Goal: Task Accomplishment & Management: Use online tool/utility

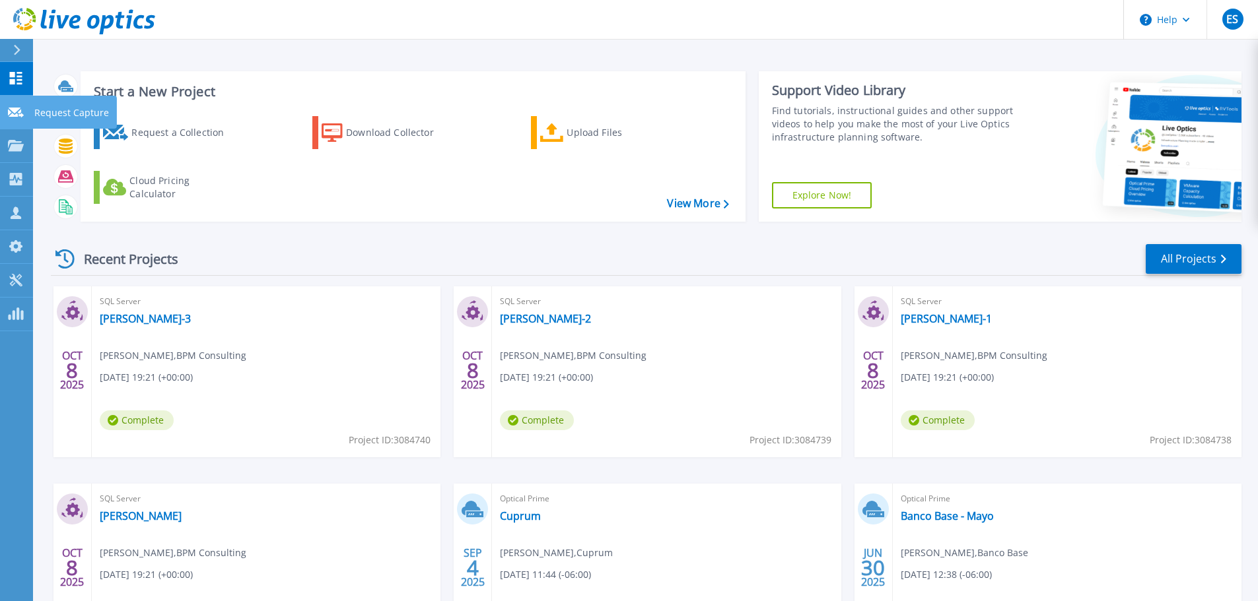
click at [27, 119] on link "Request Capture Request Capture" at bounding box center [16, 113] width 33 height 34
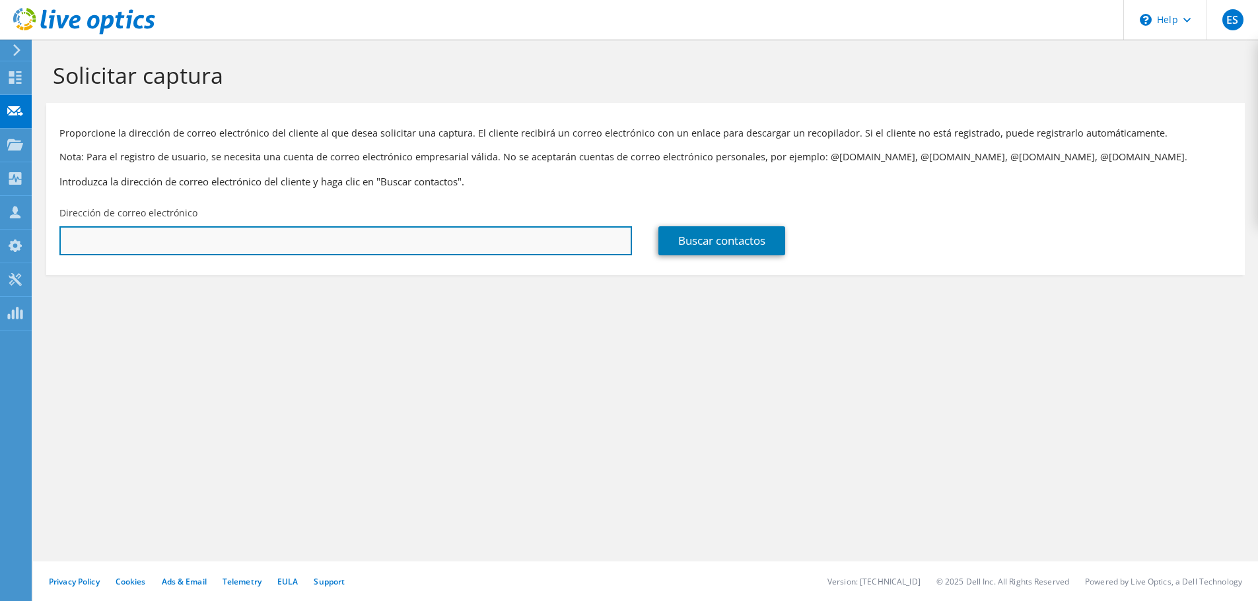
click at [239, 242] on input "text" at bounding box center [345, 240] width 572 height 29
paste input "[EMAIL_ADDRESS][DOMAIN_NAME]"
type input "[EMAIL_ADDRESS][DOMAIN_NAME]"
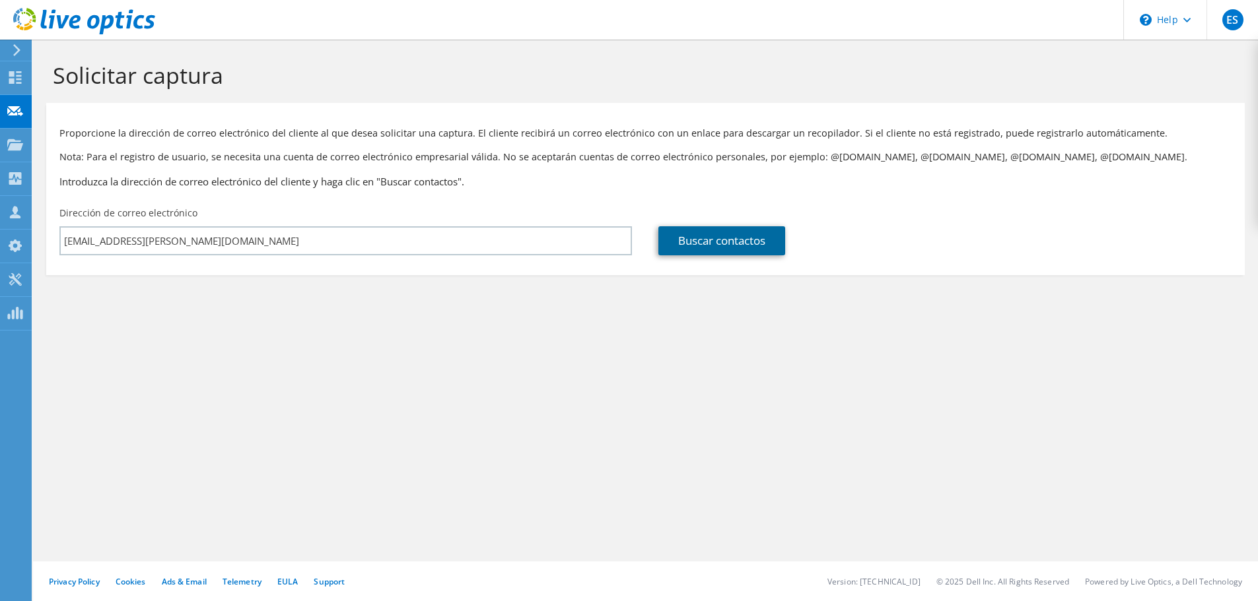
click at [676, 251] on link "Buscar contactos" at bounding box center [721, 240] width 127 height 29
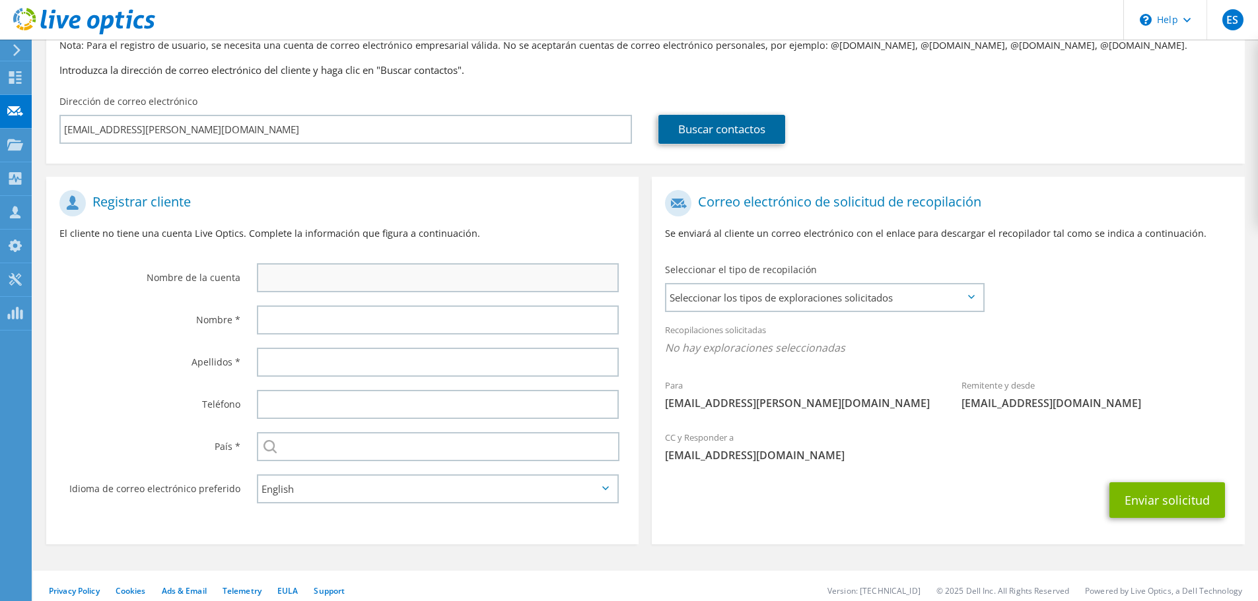
scroll to position [121, 0]
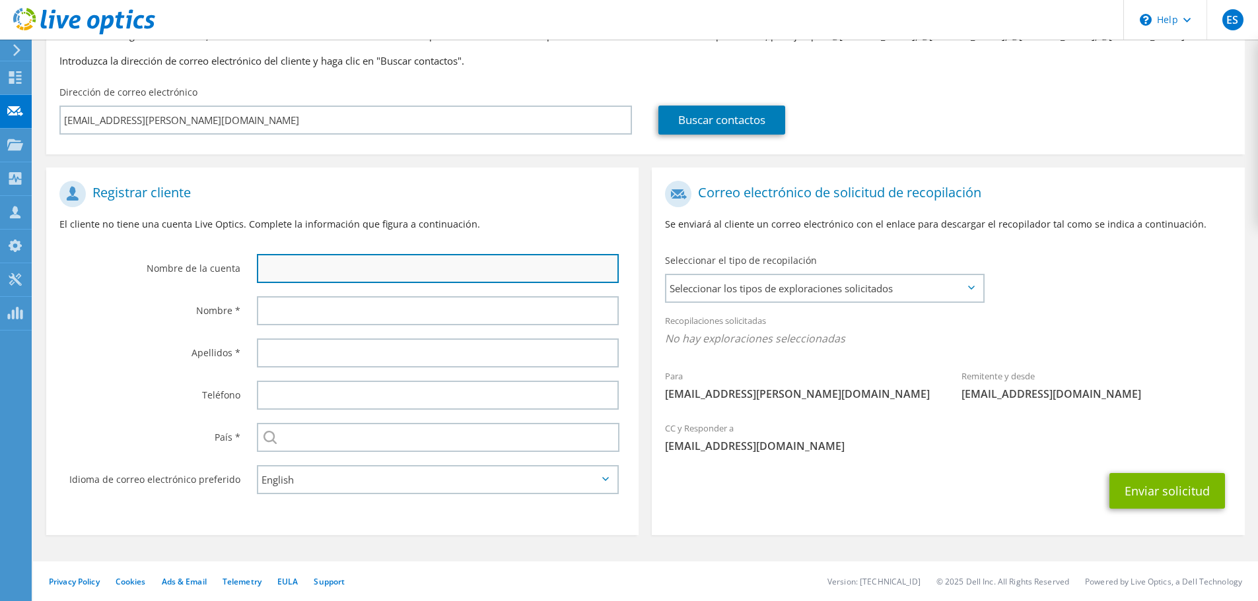
click at [337, 259] on input "text" at bounding box center [438, 268] width 362 height 29
type input "A"
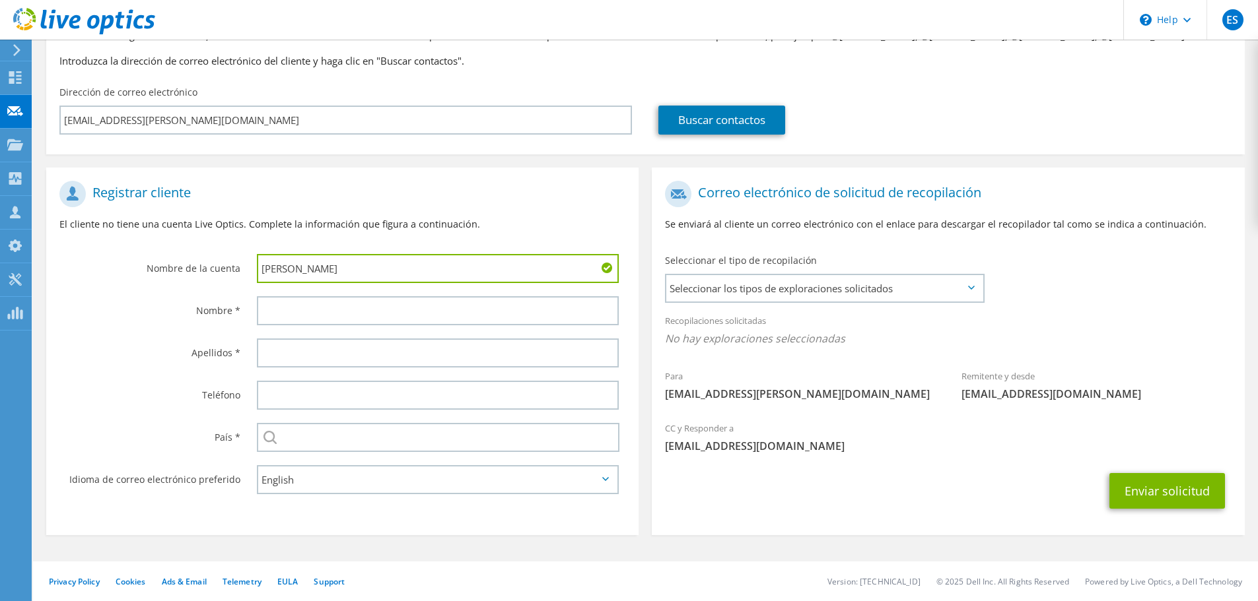
type input "Pinelli"
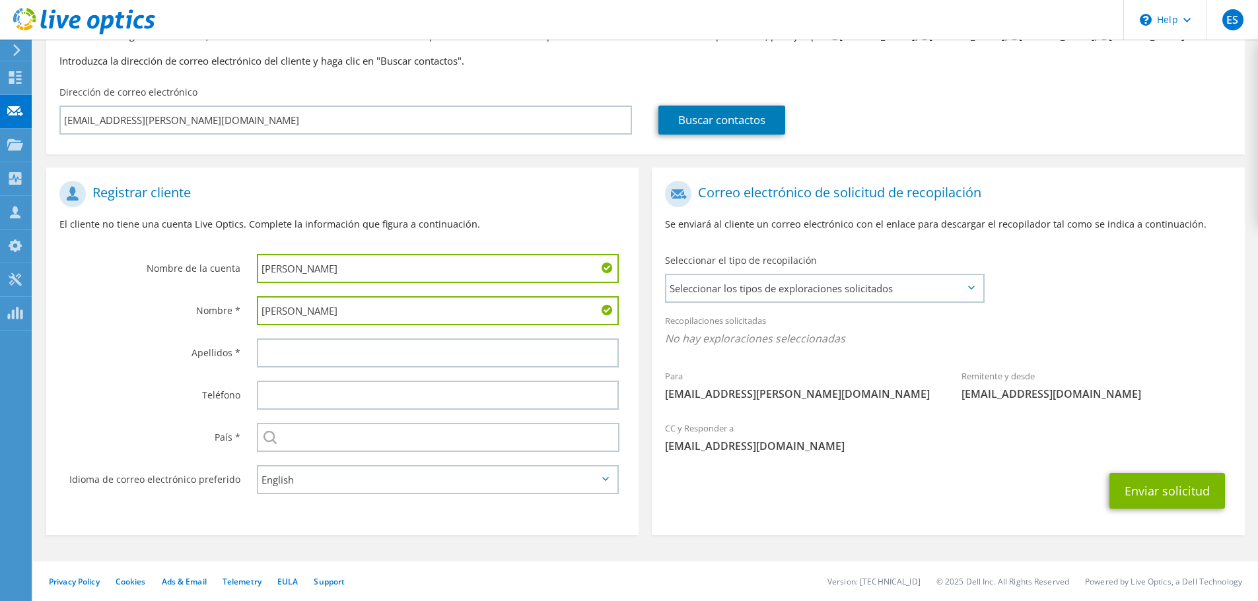
type input "Antonio"
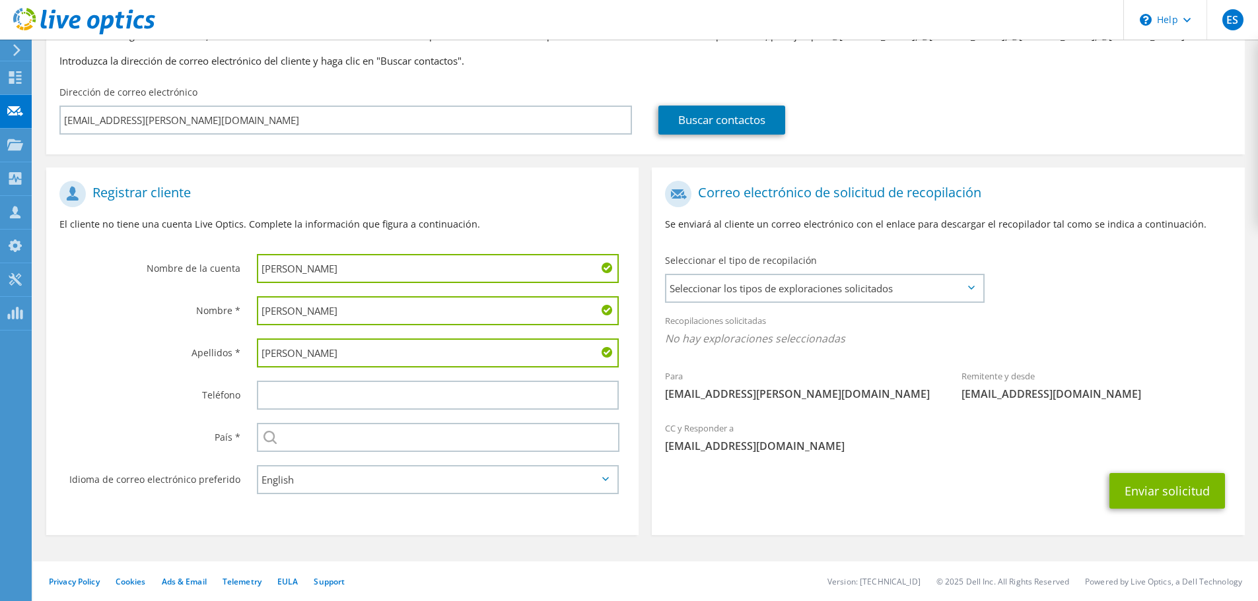
type input "Herrera"
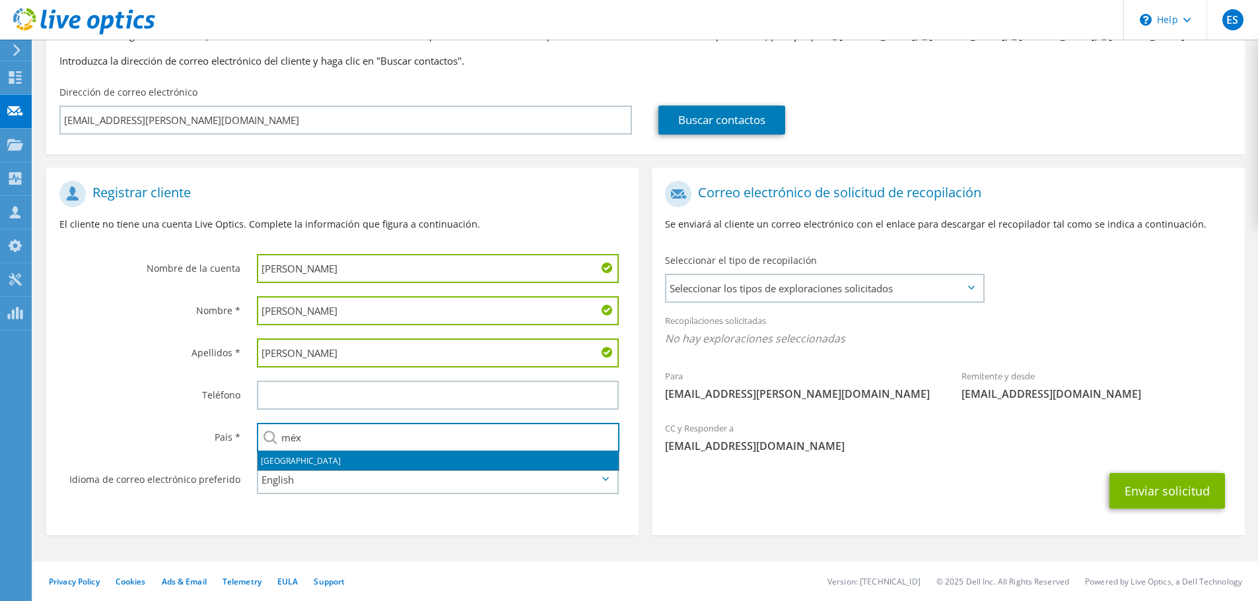
click at [277, 463] on li "México" at bounding box center [437, 461] width 361 height 18
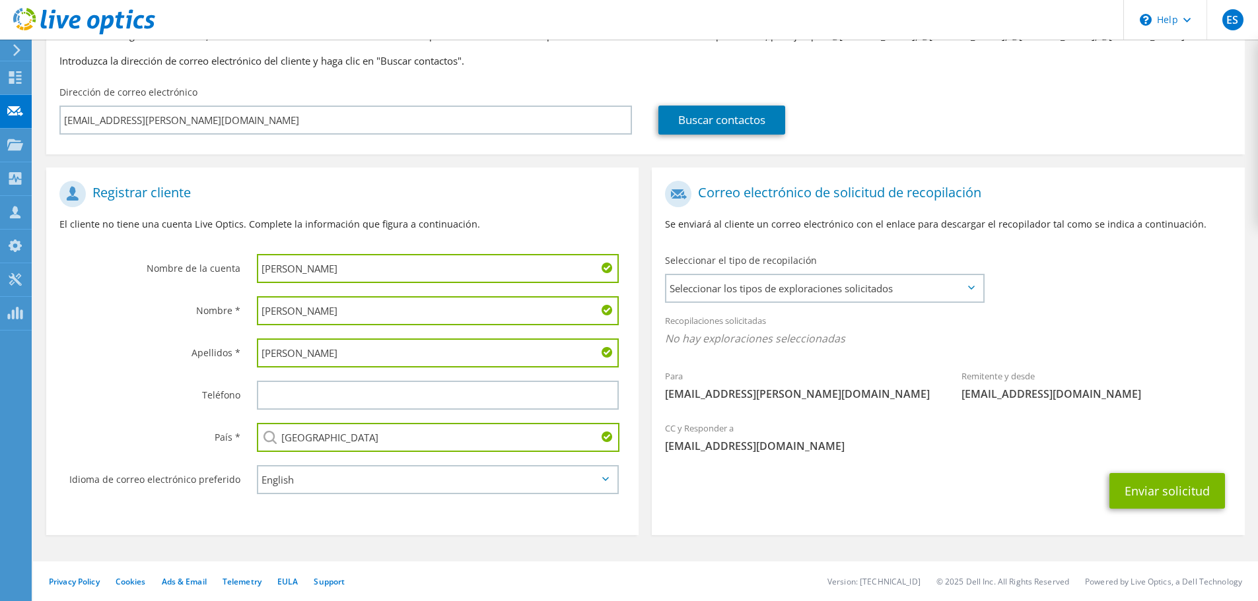
type input "México"
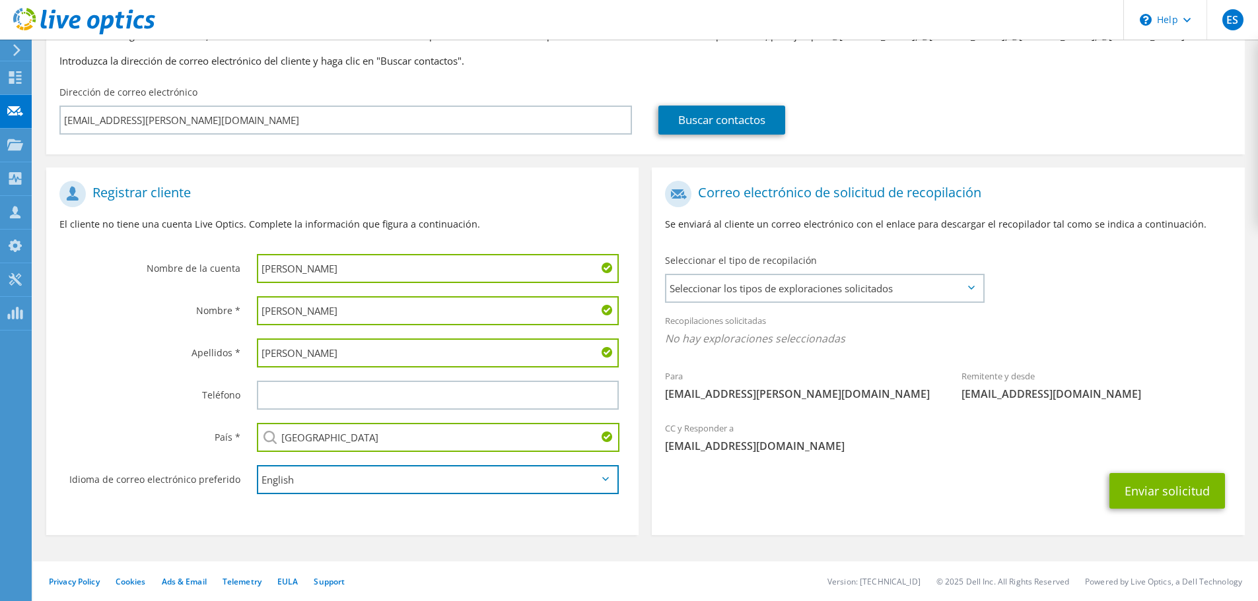
click at [281, 472] on select "English Deutsch Español Français Italiano Polski Português Русский 한국어 中文 日本語" at bounding box center [438, 479] width 362 height 29
select select "es-ES"
click at [257, 465] on select "English Deutsch Español Français Italiano Polski Português Русский 한국어 中文 日本語" at bounding box center [438, 479] width 362 height 29
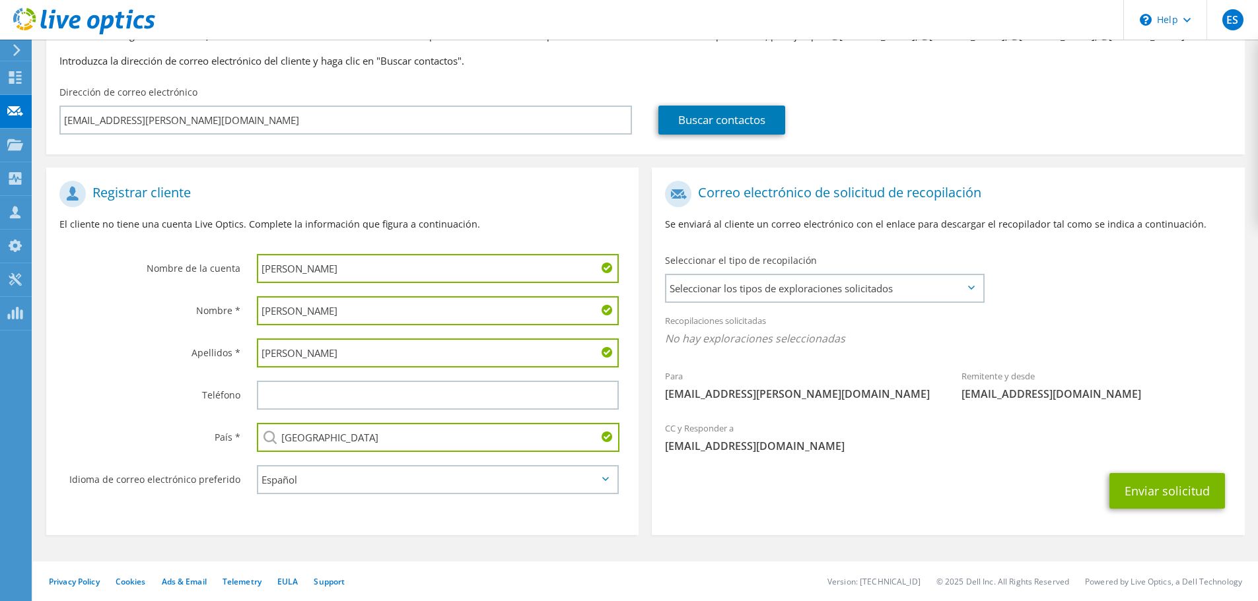
click at [750, 306] on div "Seleccionar el tipo de recopilación Seleccionar los tipos de exploraciones soli…" at bounding box center [824, 277] width 345 height 59
click at [751, 296] on span "Seleccionar los tipos de exploraciones solicitados" at bounding box center [824, 288] width 316 height 26
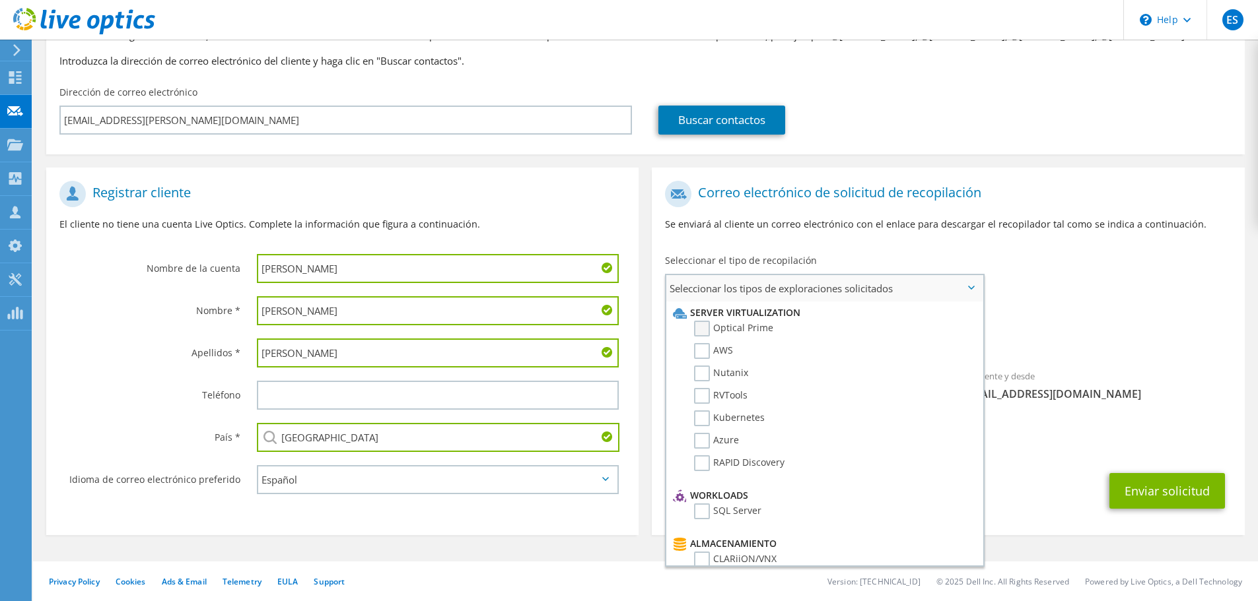
click at [708, 328] on label "Optical Prime" at bounding box center [733, 329] width 79 height 16
click at [0, 0] on input "Optical Prime" at bounding box center [0, 0] width 0 height 0
click at [1145, 356] on div "Recopilaciones solicitadas No hay exploraciones seleccionadas Optical Prime" at bounding box center [948, 333] width 592 height 53
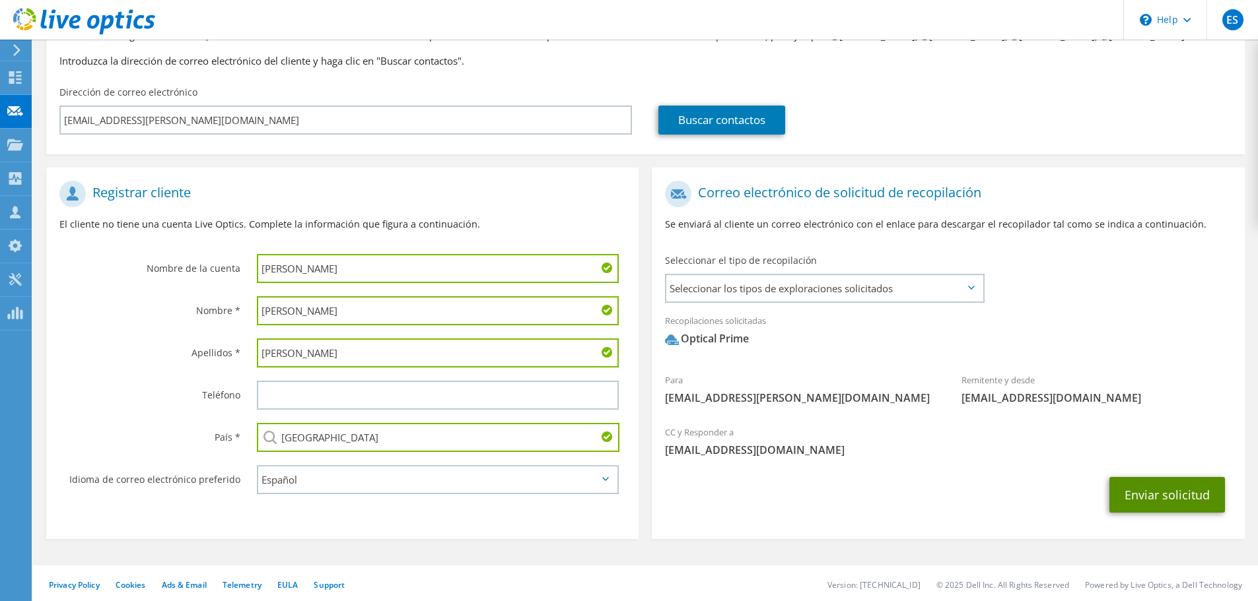
click at [1147, 496] on button "Enviar solicitud" at bounding box center [1167, 495] width 116 height 36
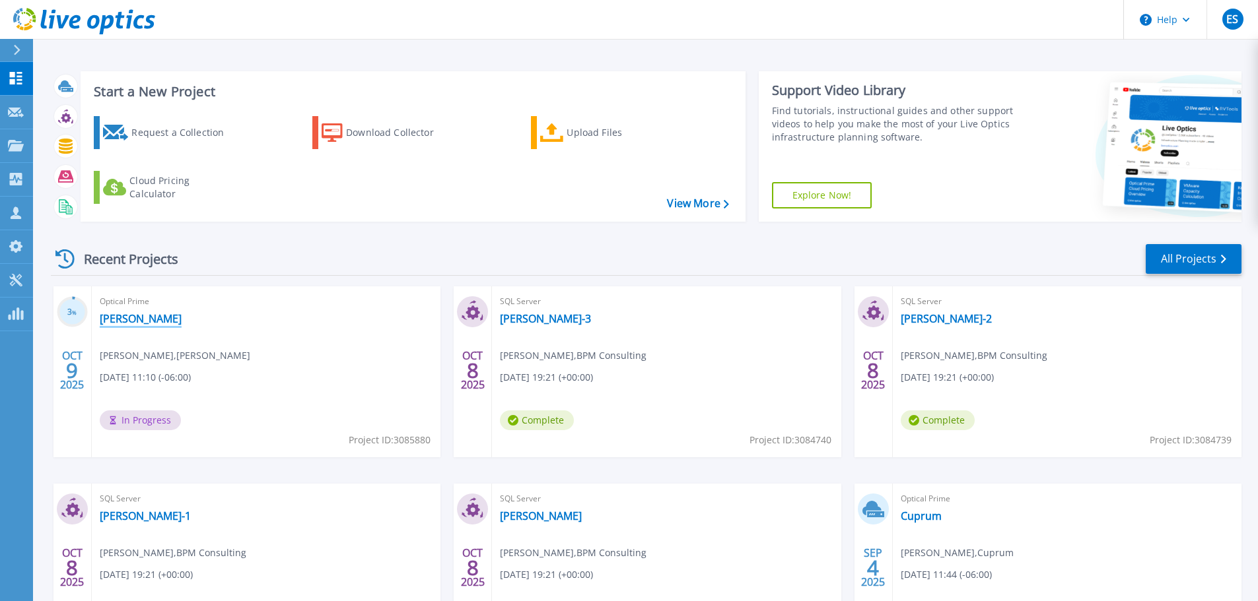
click at [110, 319] on link "[PERSON_NAME]" at bounding box center [141, 318] width 82 height 13
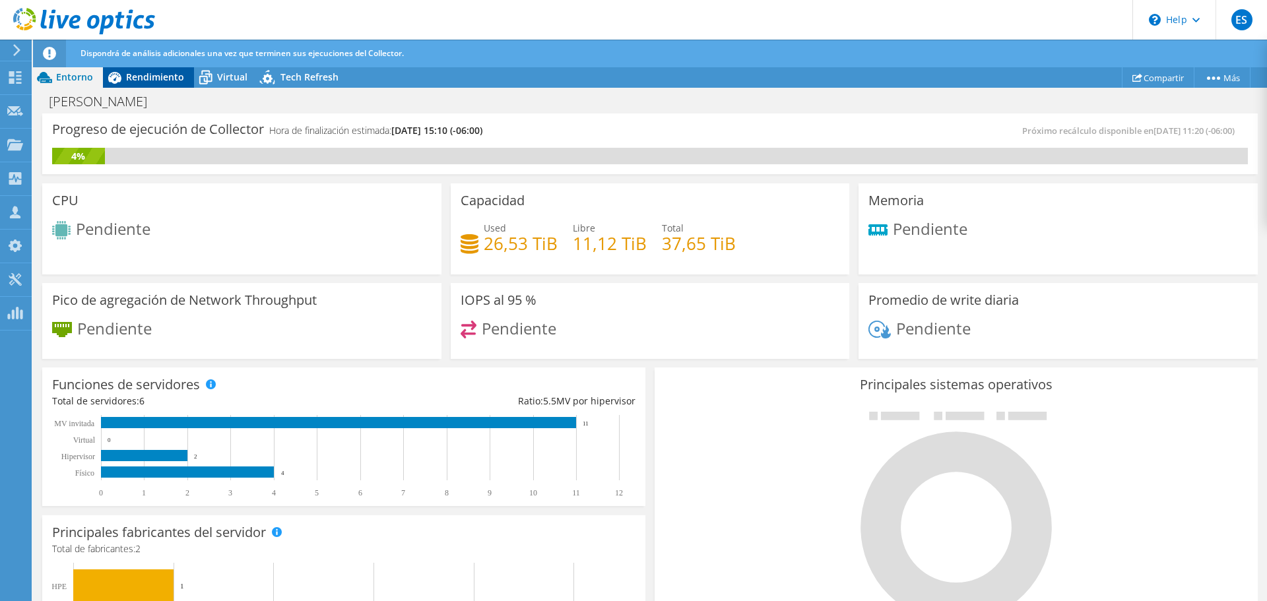
click at [166, 81] on span "Rendimiento" at bounding box center [155, 77] width 58 height 13
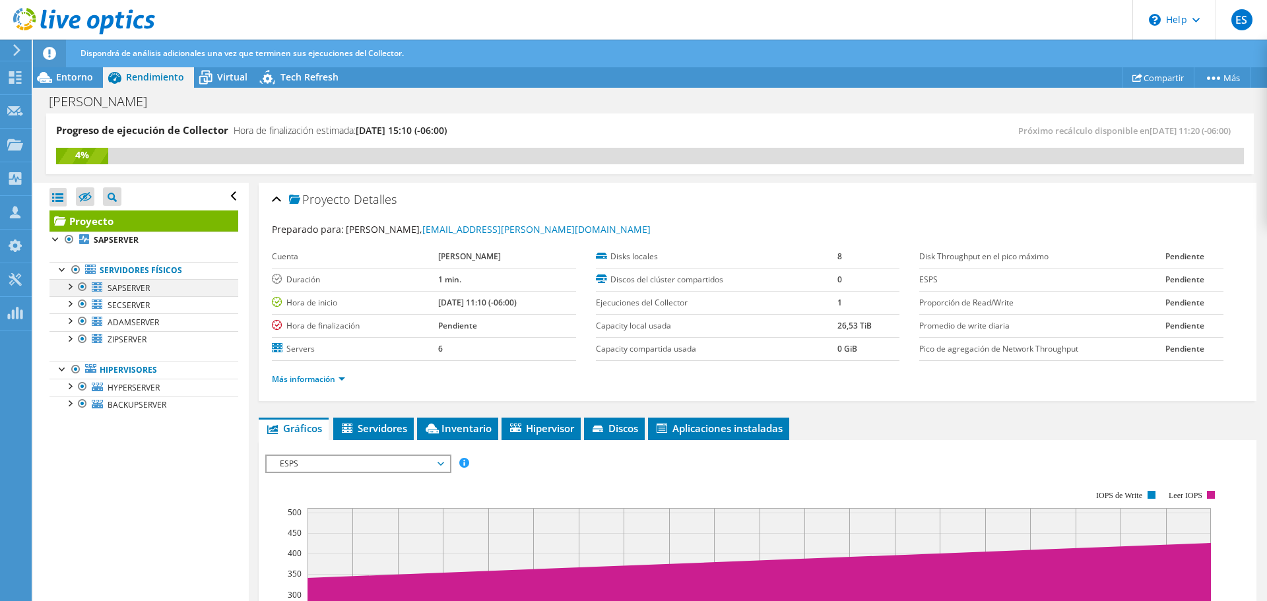
click at [73, 286] on div at bounding box center [69, 285] width 13 height 13
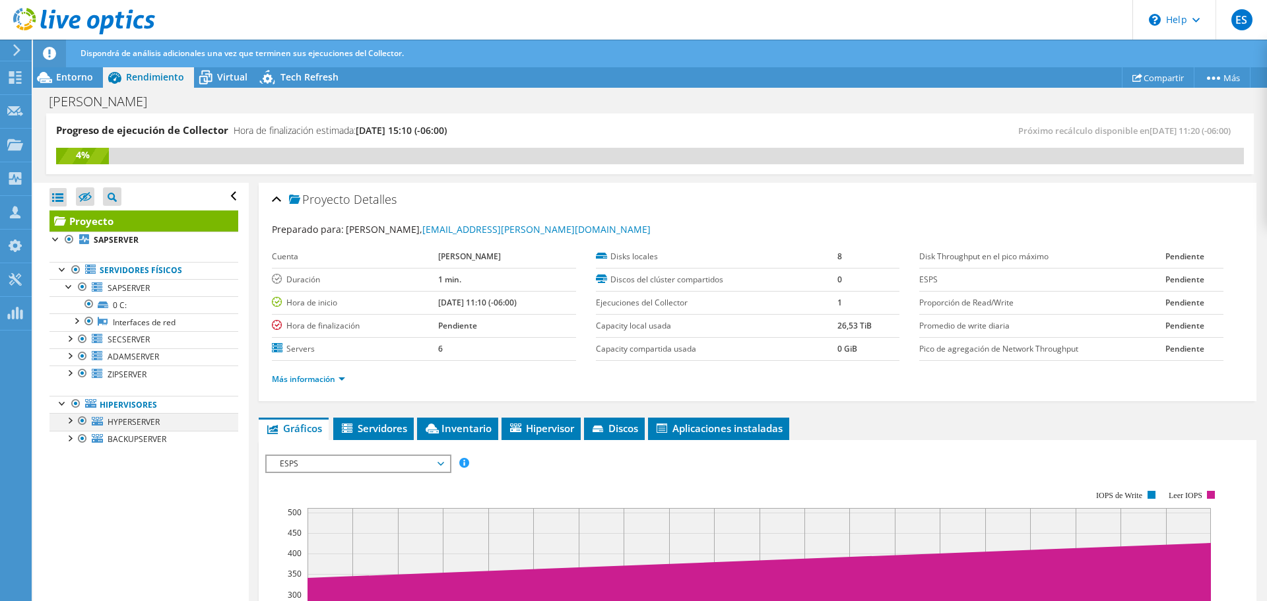
click at [73, 424] on div at bounding box center [69, 419] width 13 height 13
click at [69, 472] on div at bounding box center [69, 471] width 13 height 13
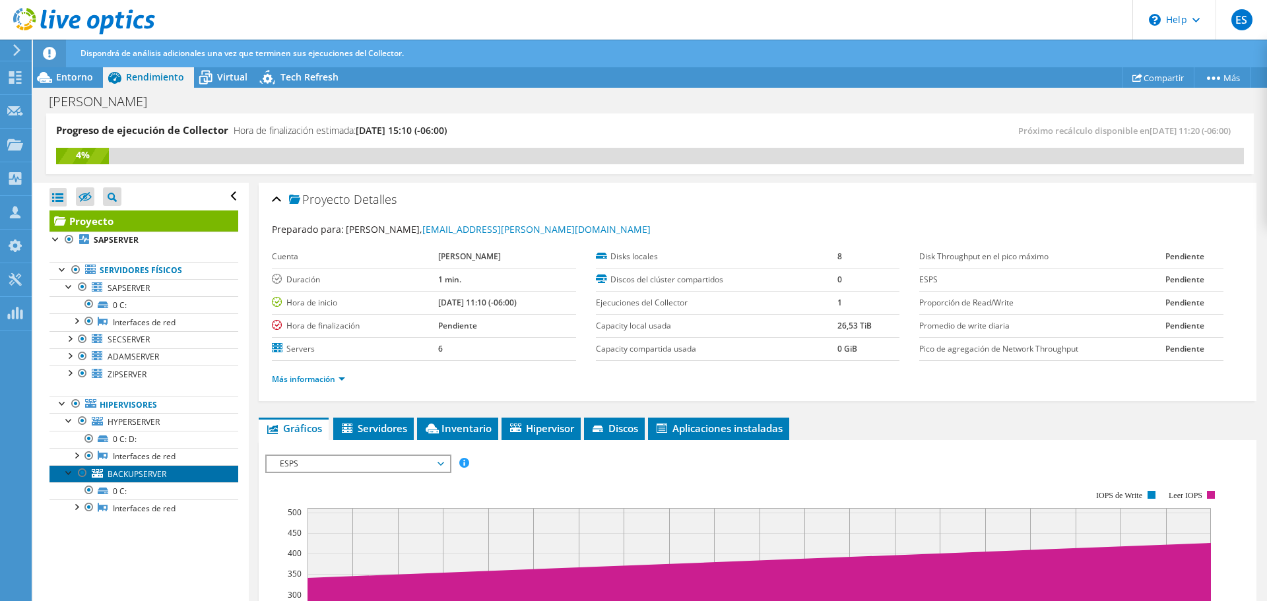
click at [137, 473] on span "BACKUPSERVER" at bounding box center [137, 474] width 59 height 11
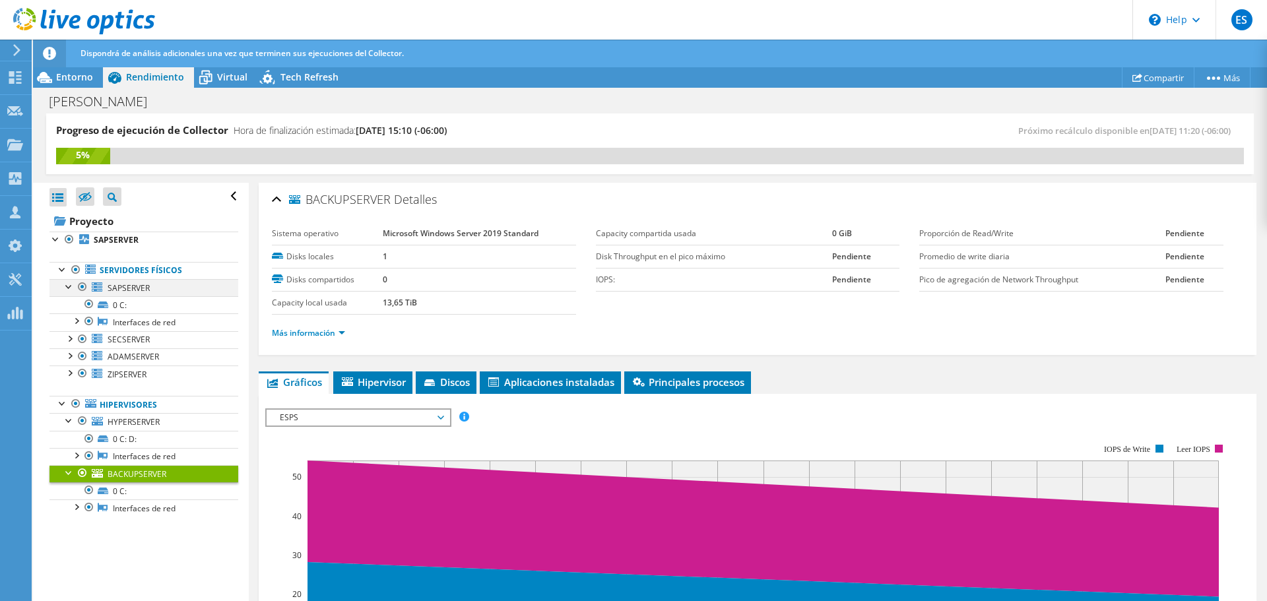
click at [79, 288] on div at bounding box center [82, 287] width 13 height 16
click at [66, 286] on div at bounding box center [69, 285] width 13 height 13
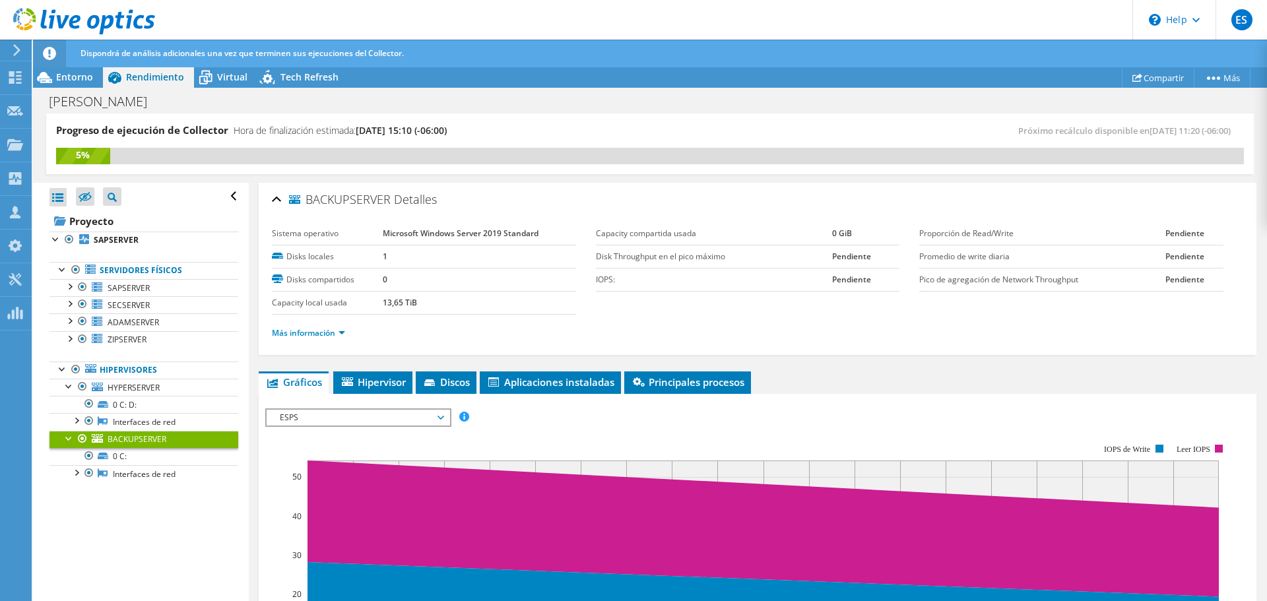
click at [238, 63] on div "Dispondrá de análisis adicionales una vez que terminen sus ejecuciones del Coll…" at bounding box center [674, 54] width 1195 height 28
click at [233, 72] on span "Virtual" at bounding box center [232, 77] width 30 height 13
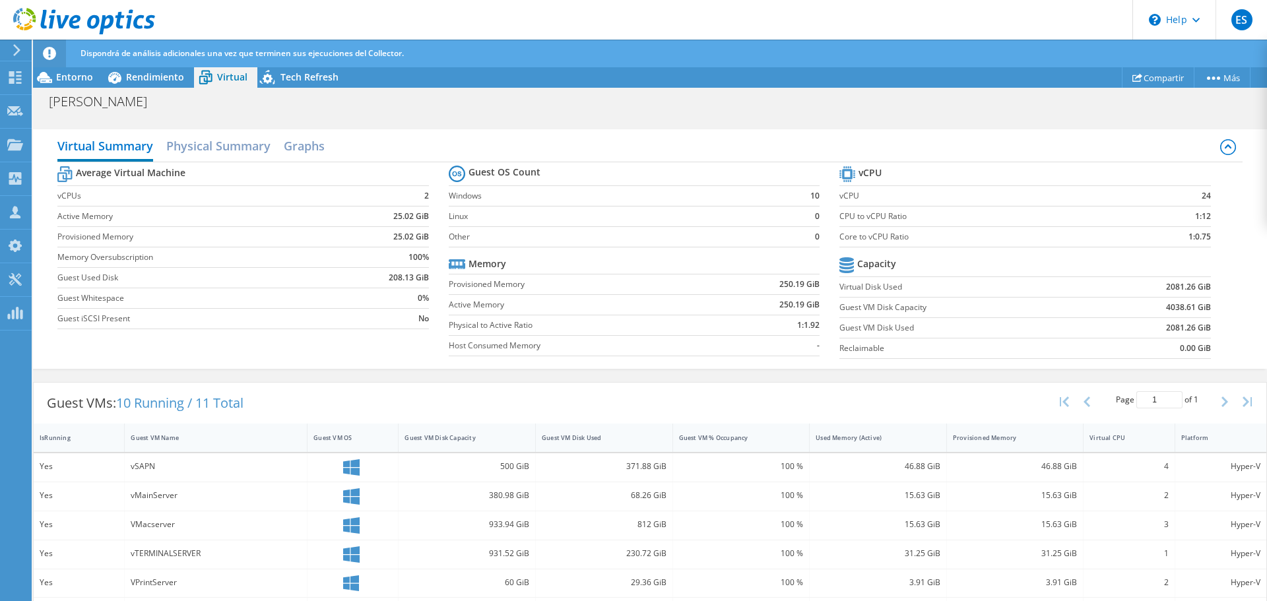
scroll to position [239, 0]
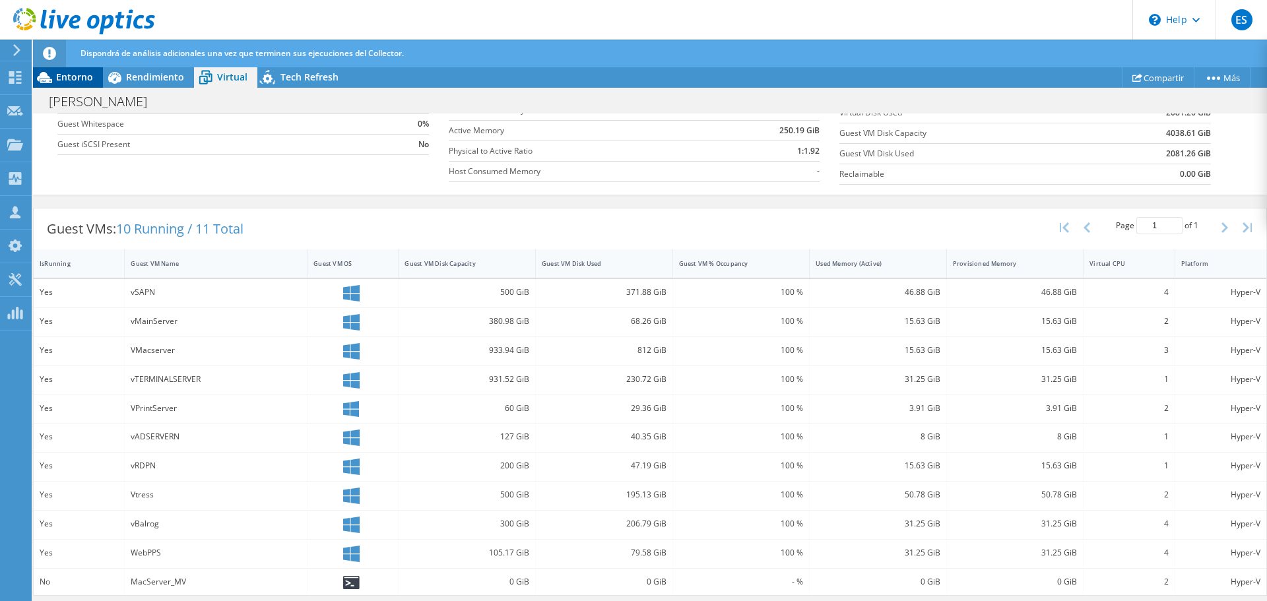
click at [53, 80] on icon at bounding box center [44, 77] width 23 height 23
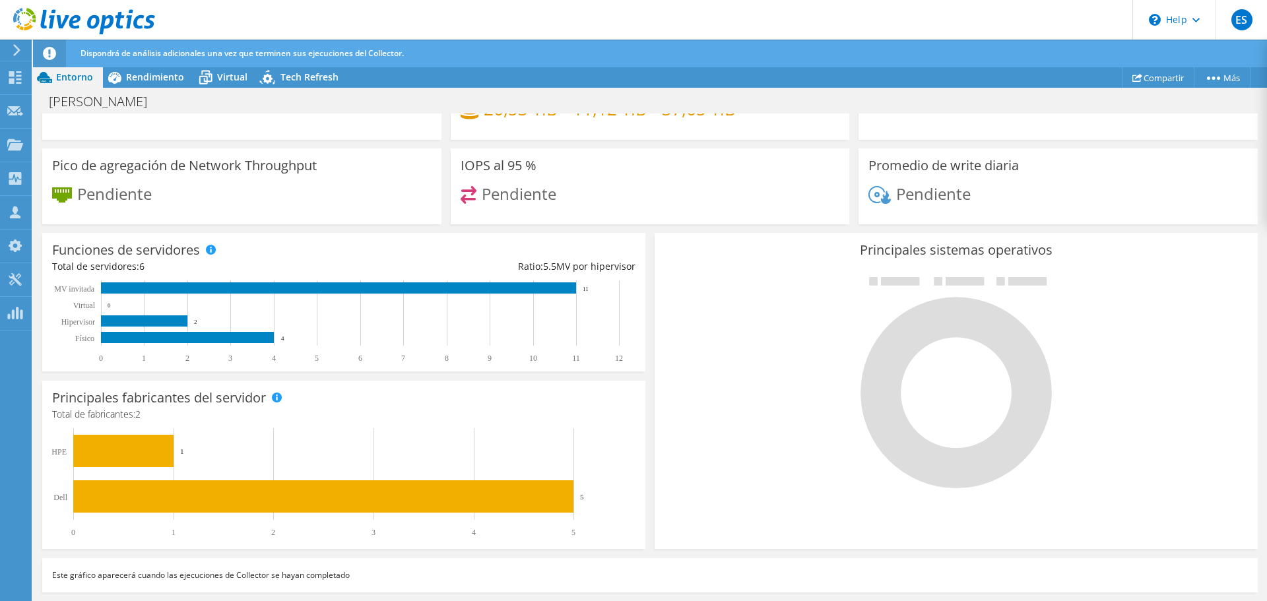
scroll to position [1, 0]
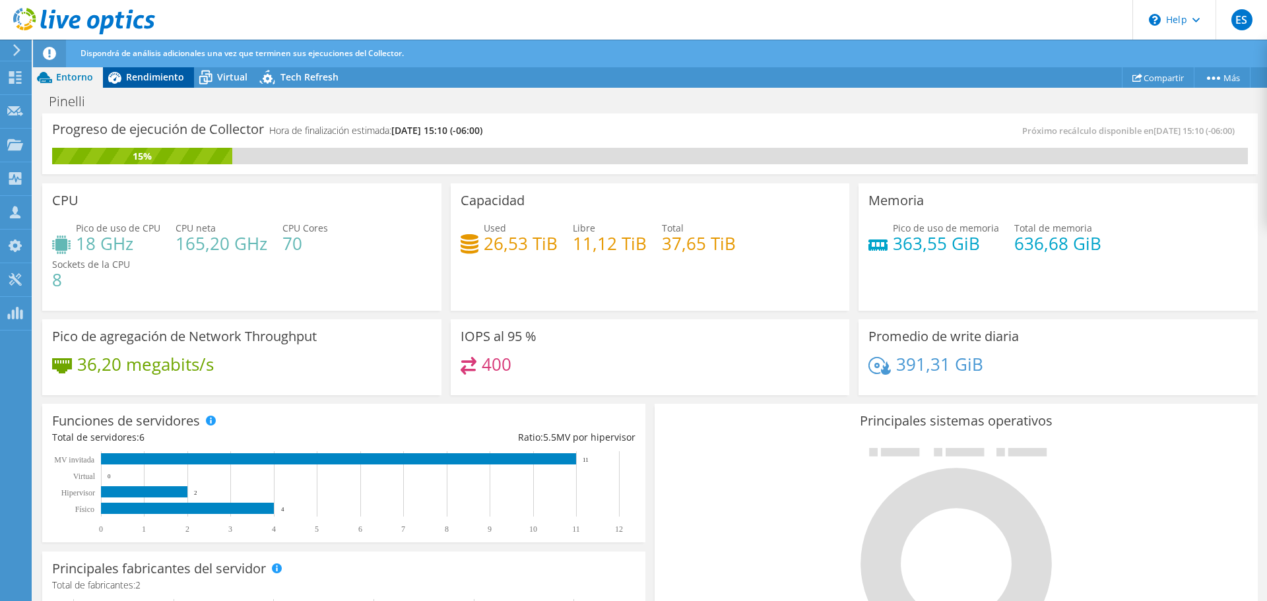
click at [177, 79] on span "Rendimiento" at bounding box center [155, 77] width 58 height 13
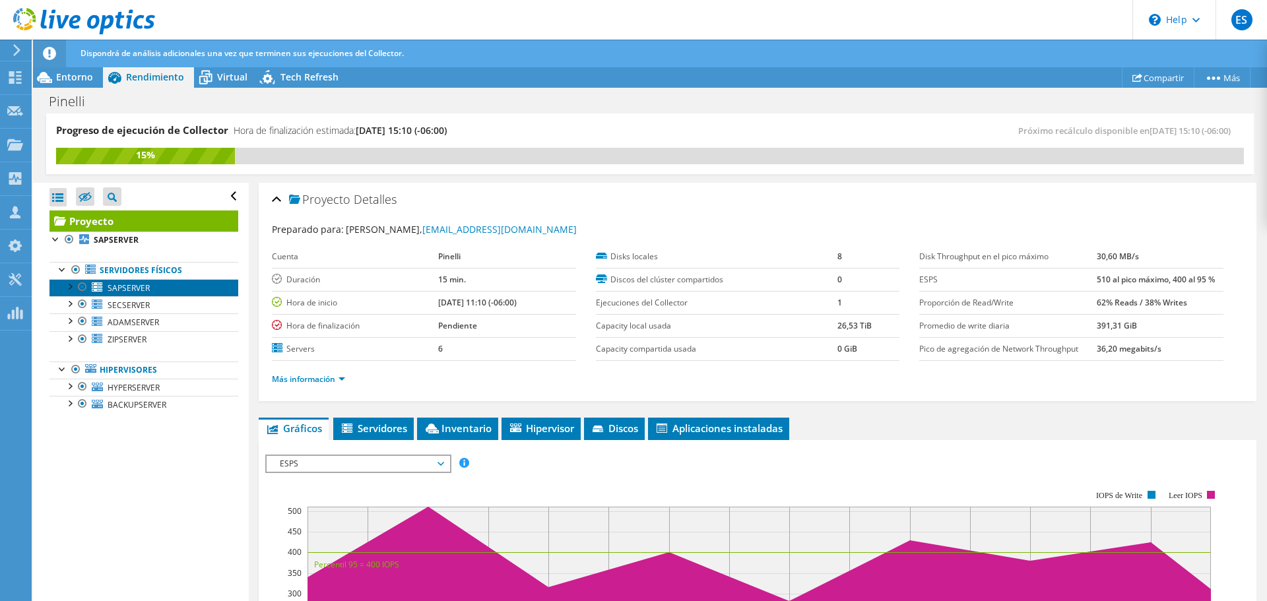
click at [144, 285] on span "SAPSERVER" at bounding box center [129, 288] width 42 height 11
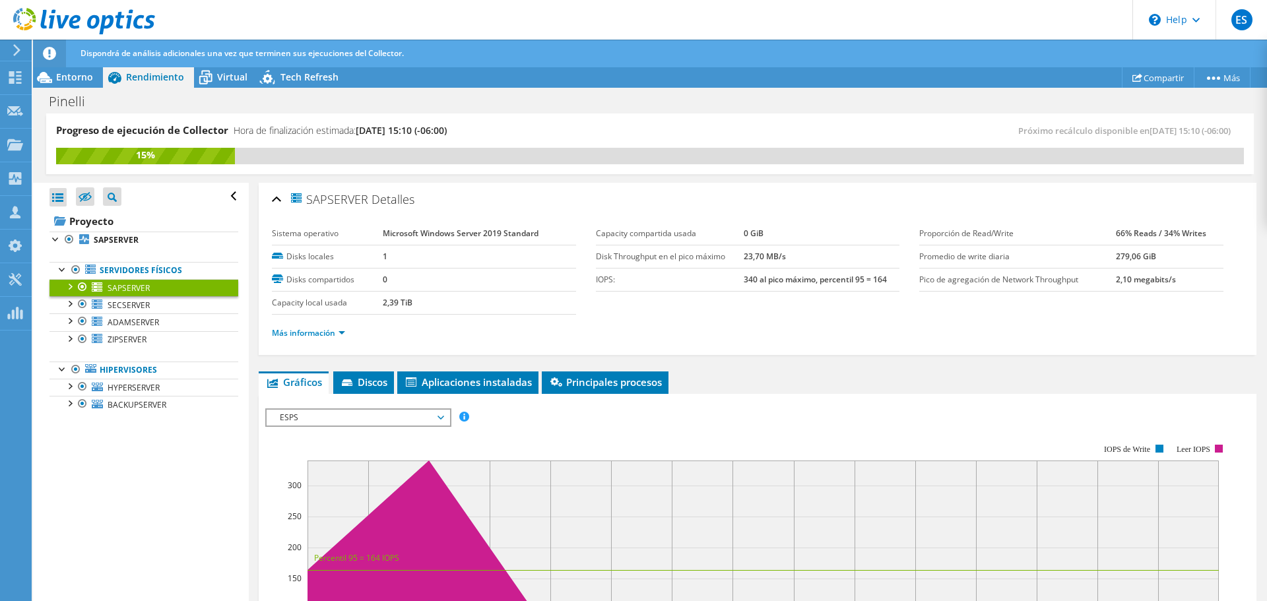
click at [285, 339] on li "Más información" at bounding box center [312, 333] width 81 height 15
click at [288, 332] on link "Más información" at bounding box center [308, 332] width 73 height 11
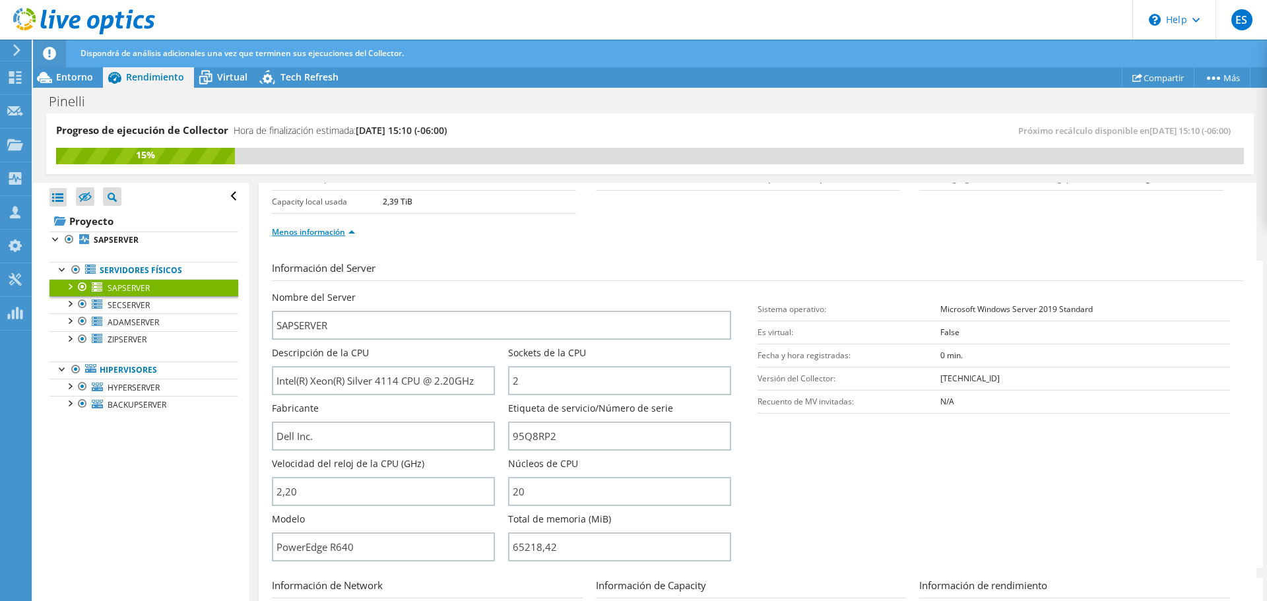
scroll to position [132, 0]
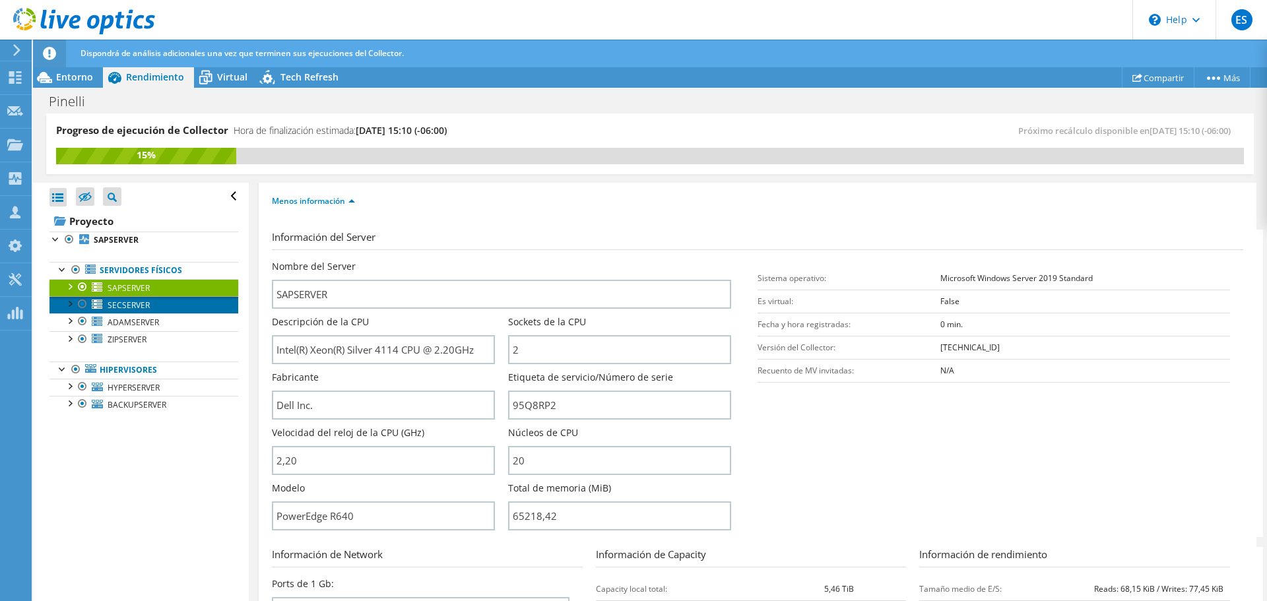
click at [135, 306] on span "SECSERVER" at bounding box center [129, 305] width 42 height 11
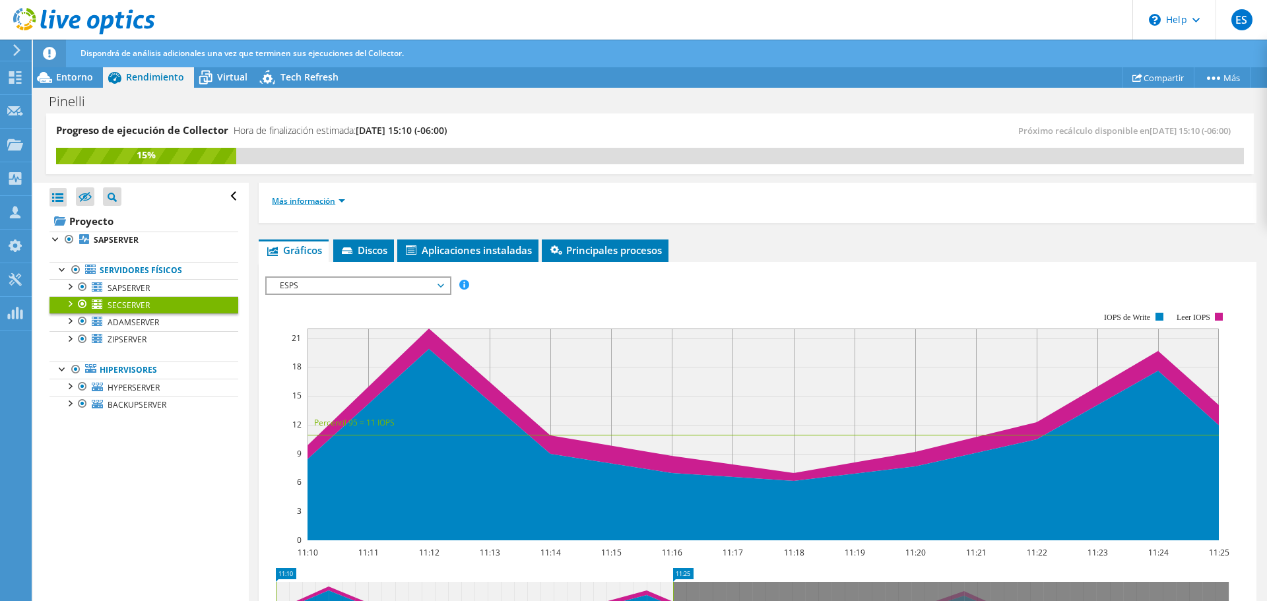
click at [324, 199] on link "Más información" at bounding box center [308, 200] width 73 height 11
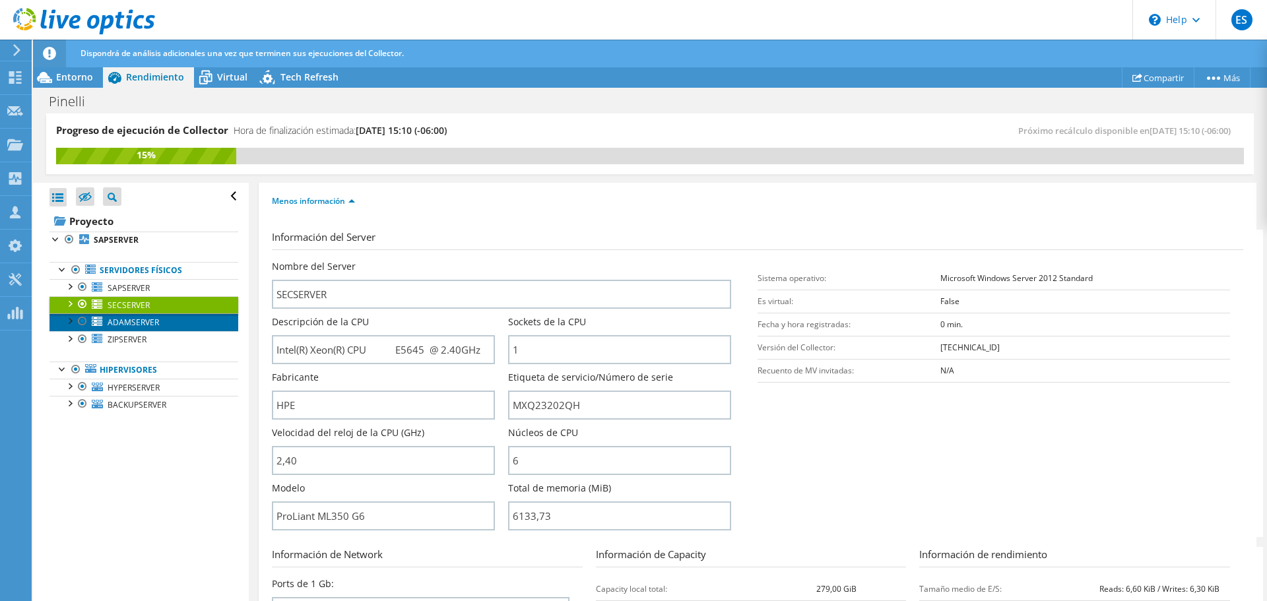
click at [147, 318] on span "ADAMSERVER" at bounding box center [133, 322] width 51 height 11
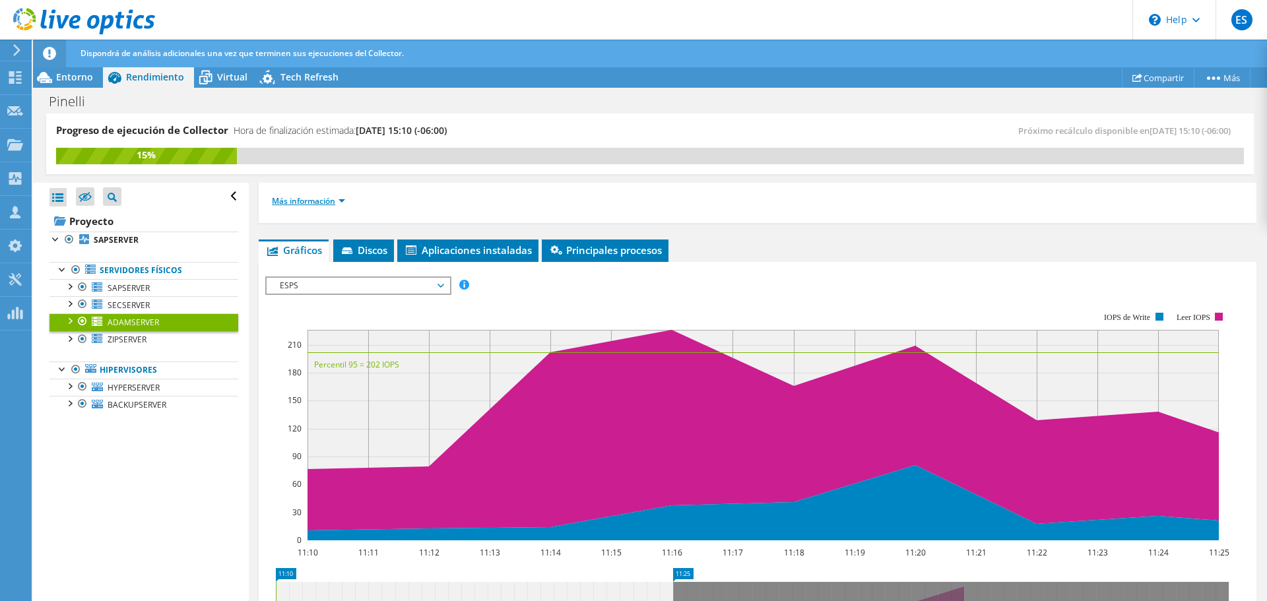
click at [329, 203] on link "Más información" at bounding box center [308, 200] width 73 height 11
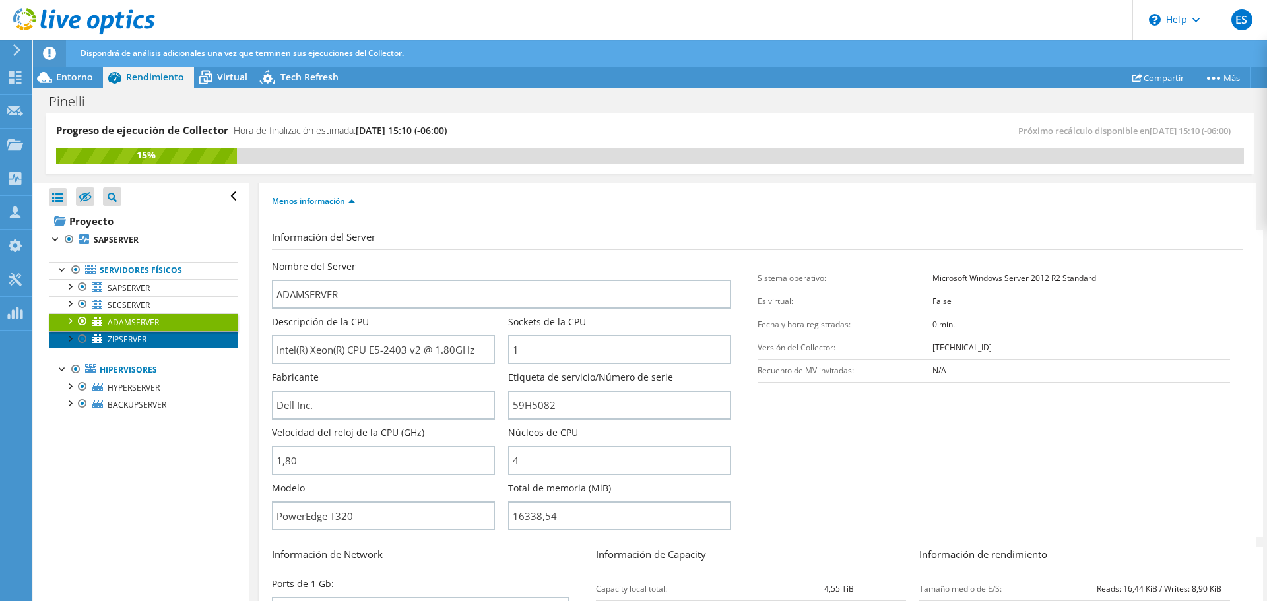
click at [135, 341] on span "ZIPSERVER" at bounding box center [127, 339] width 39 height 11
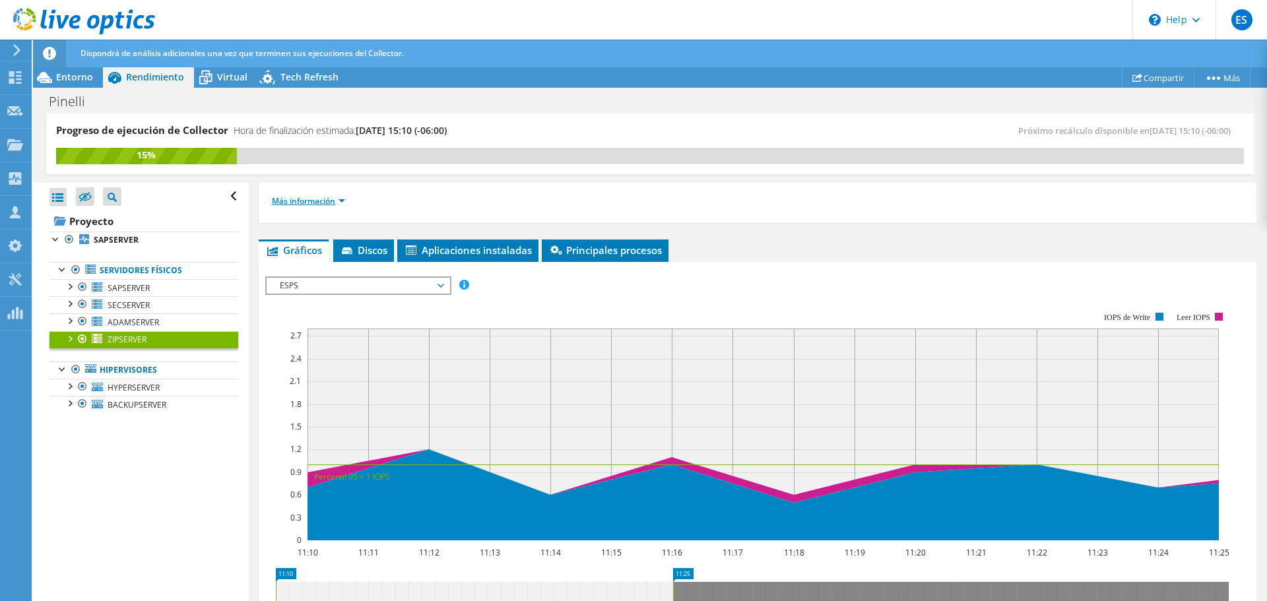
click at [331, 199] on link "Más información" at bounding box center [308, 200] width 73 height 11
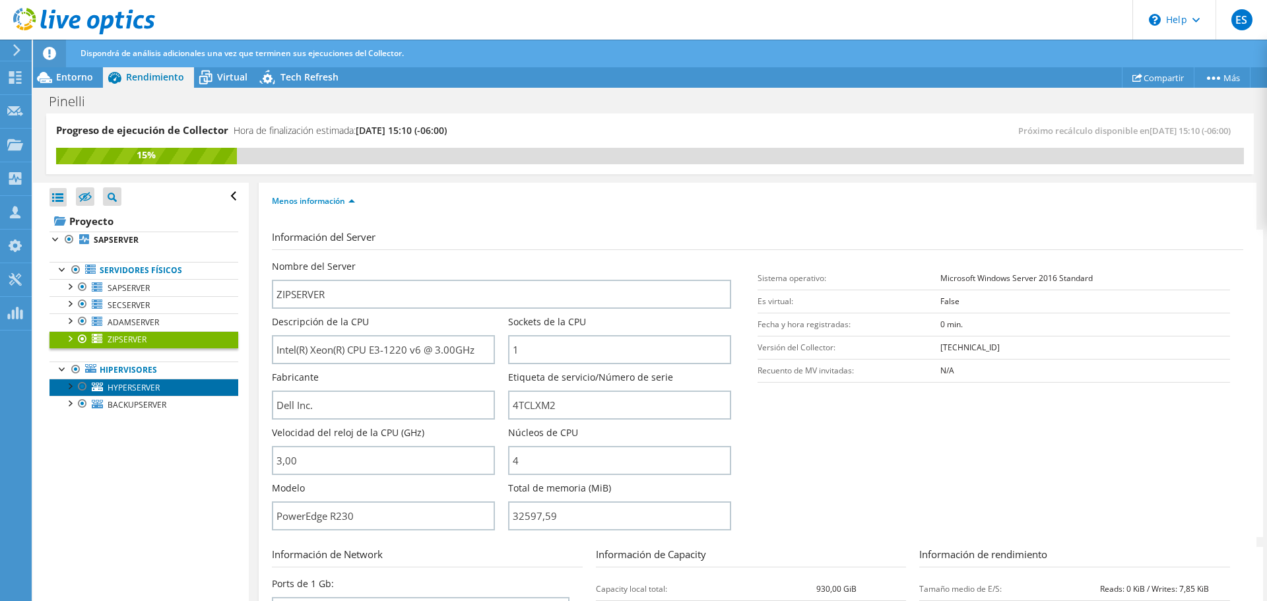
click at [131, 386] on span "HYPERSERVER" at bounding box center [134, 387] width 52 height 11
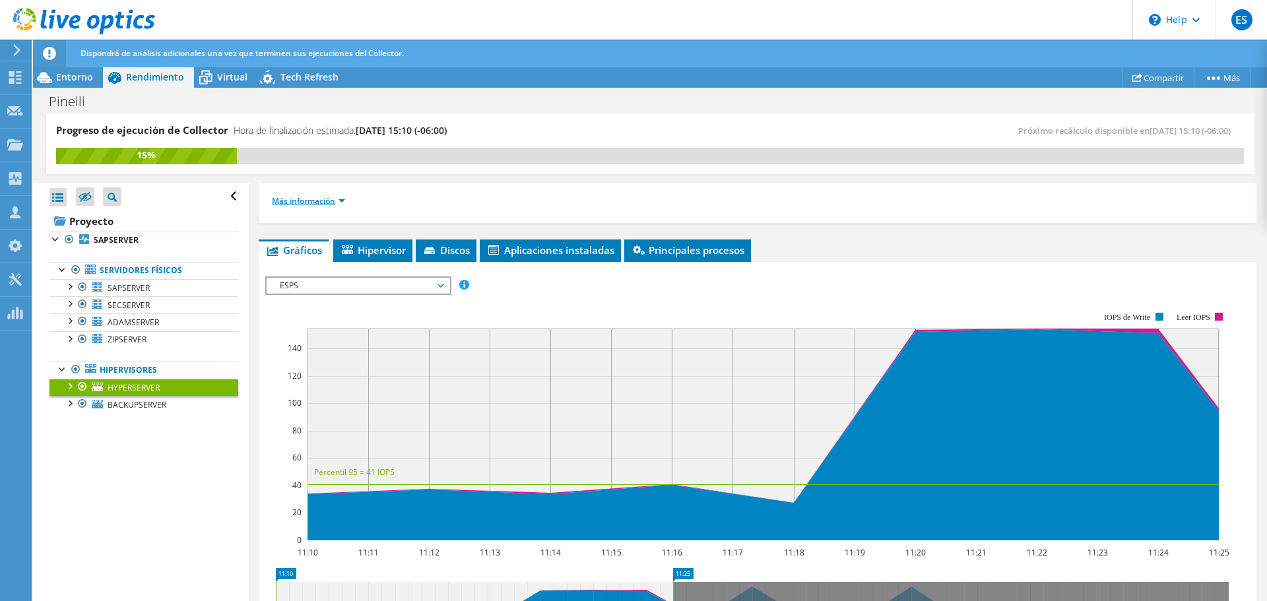
click at [330, 201] on link "Más información" at bounding box center [308, 200] width 73 height 11
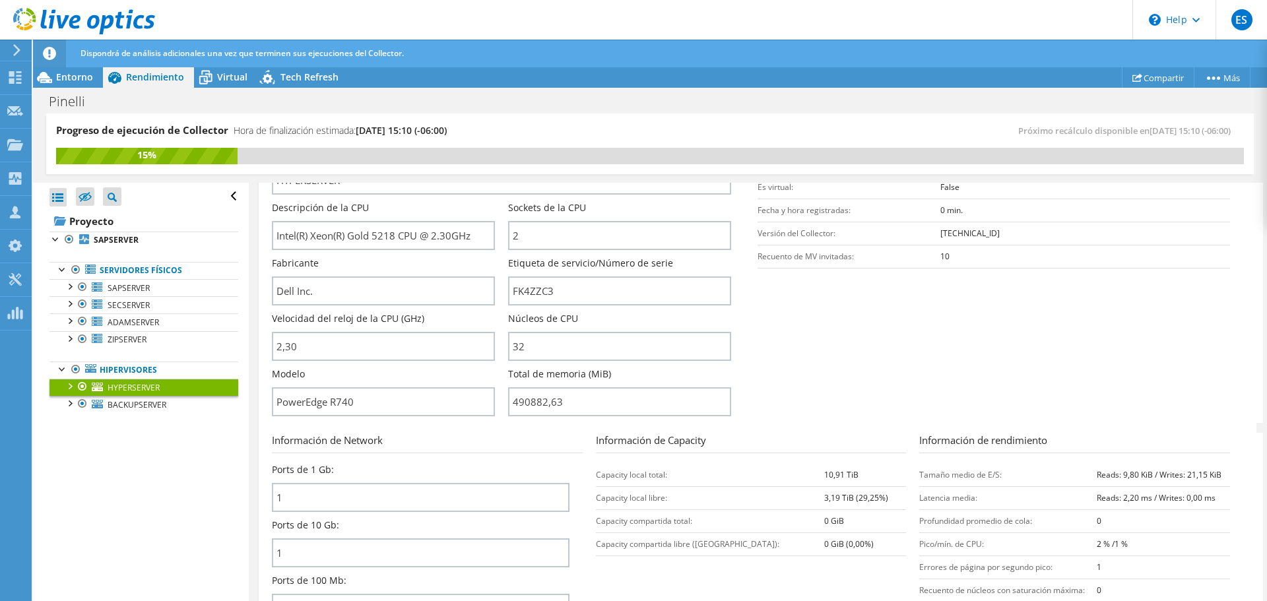
scroll to position [264, 0]
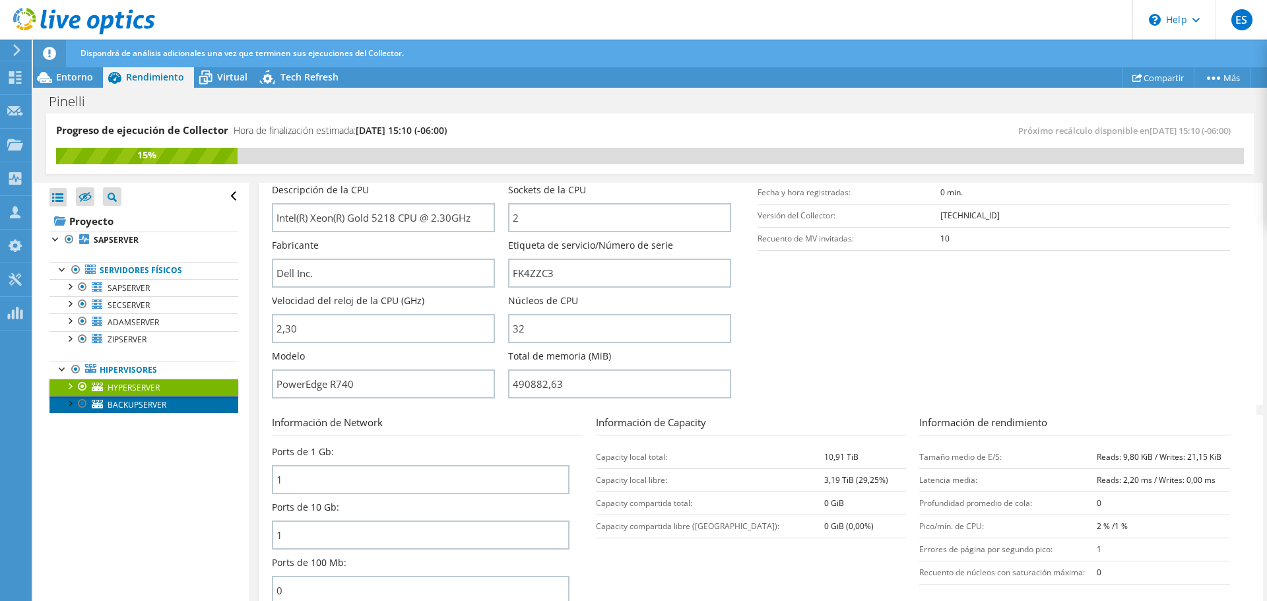
click at [156, 406] on span "BACKUPSERVER" at bounding box center [137, 404] width 59 height 11
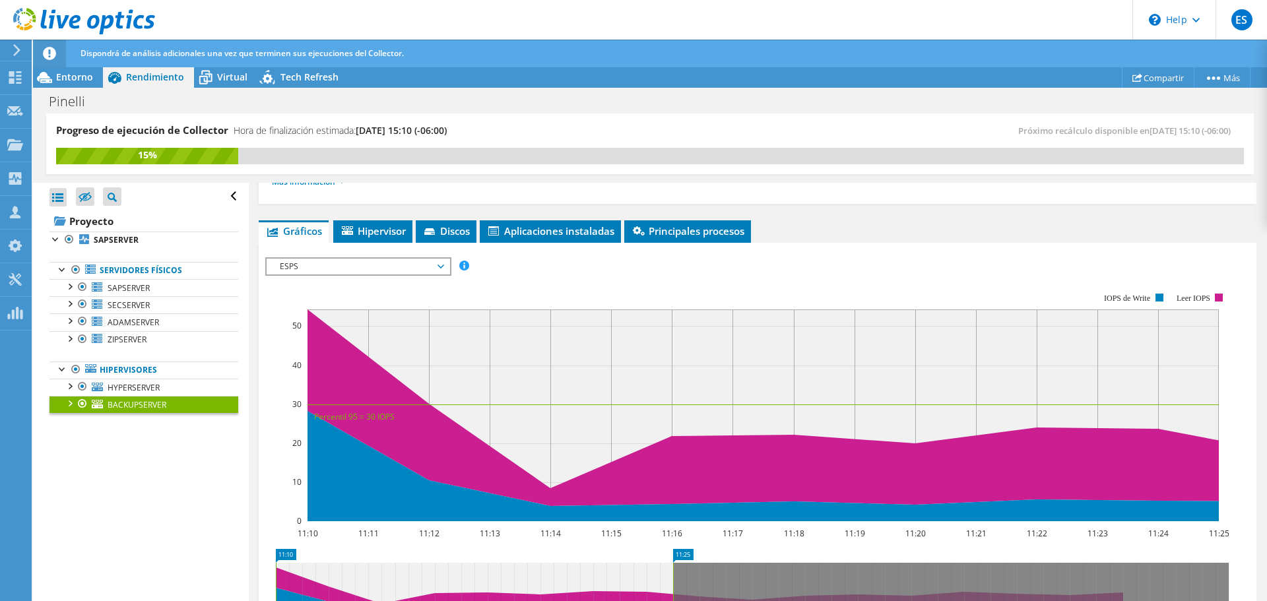
scroll to position [51, 0]
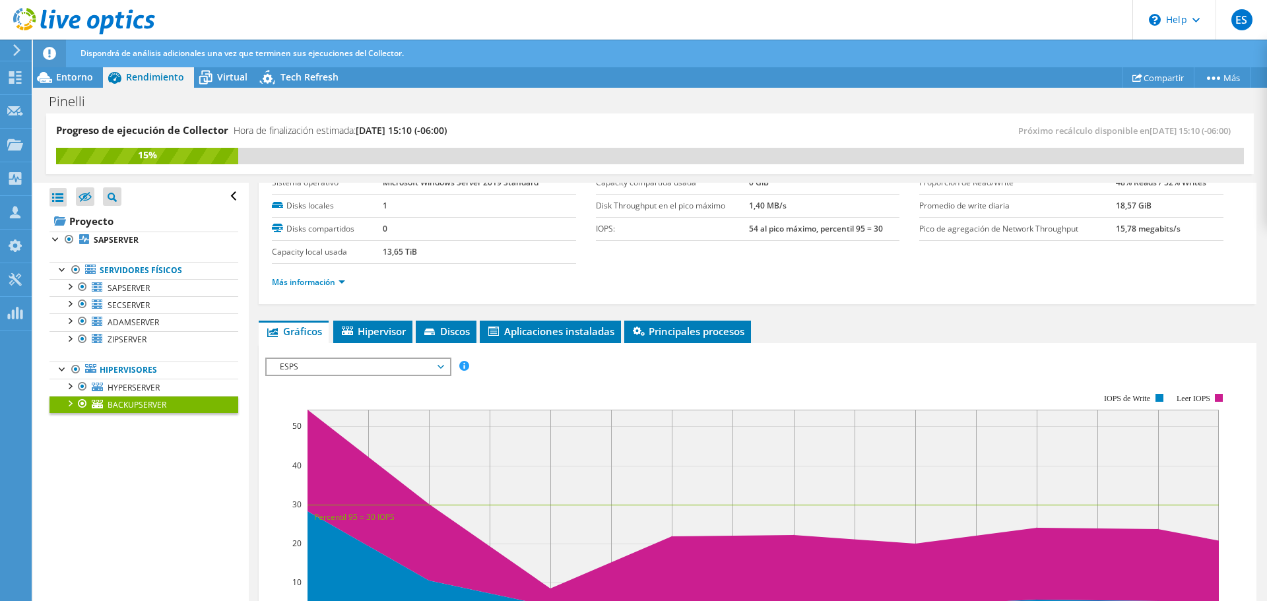
click at [322, 288] on li "Más información" at bounding box center [312, 282] width 81 height 15
click at [323, 283] on link "Más información" at bounding box center [308, 282] width 73 height 11
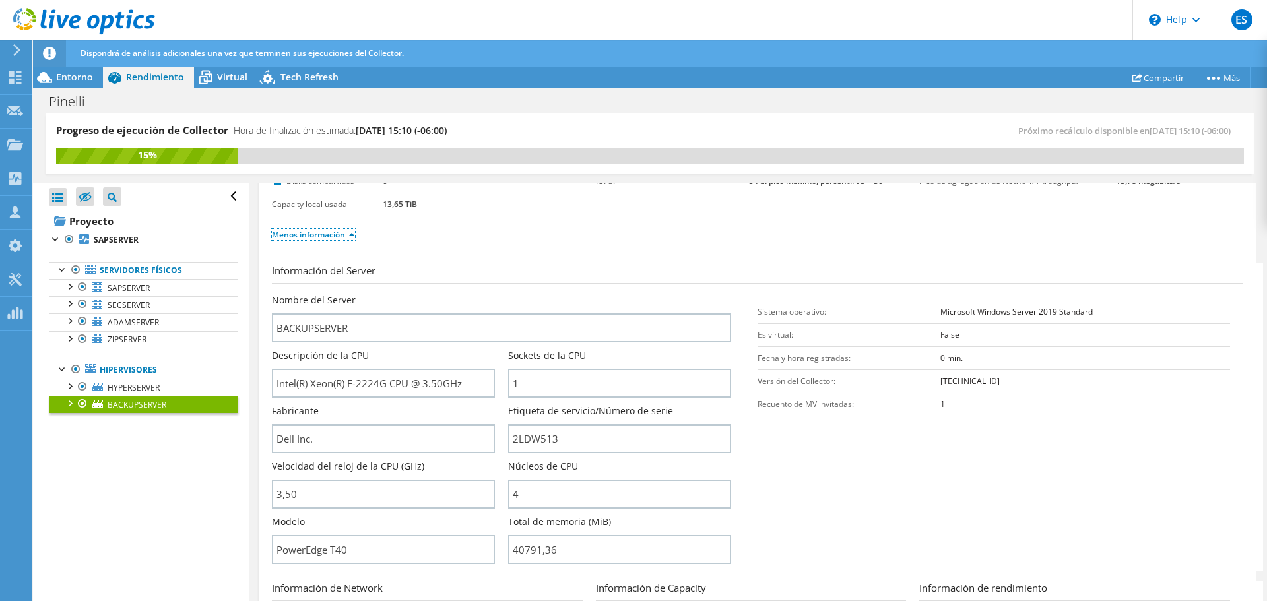
scroll to position [117, 0]
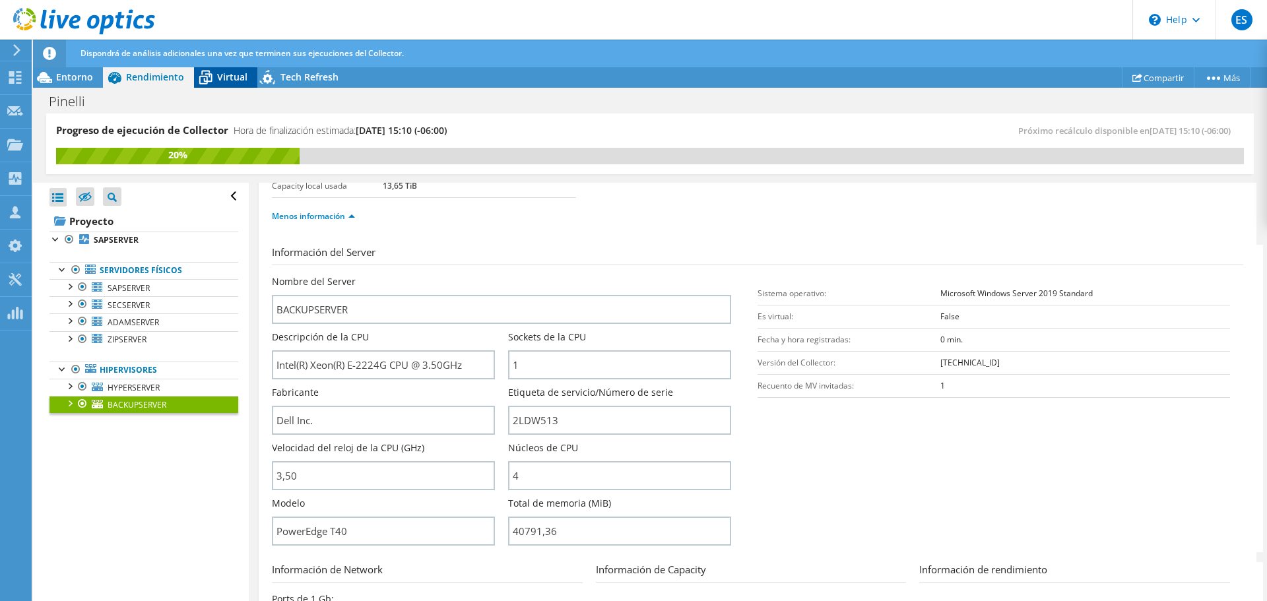
click at [239, 79] on span "Virtual" at bounding box center [232, 77] width 30 height 13
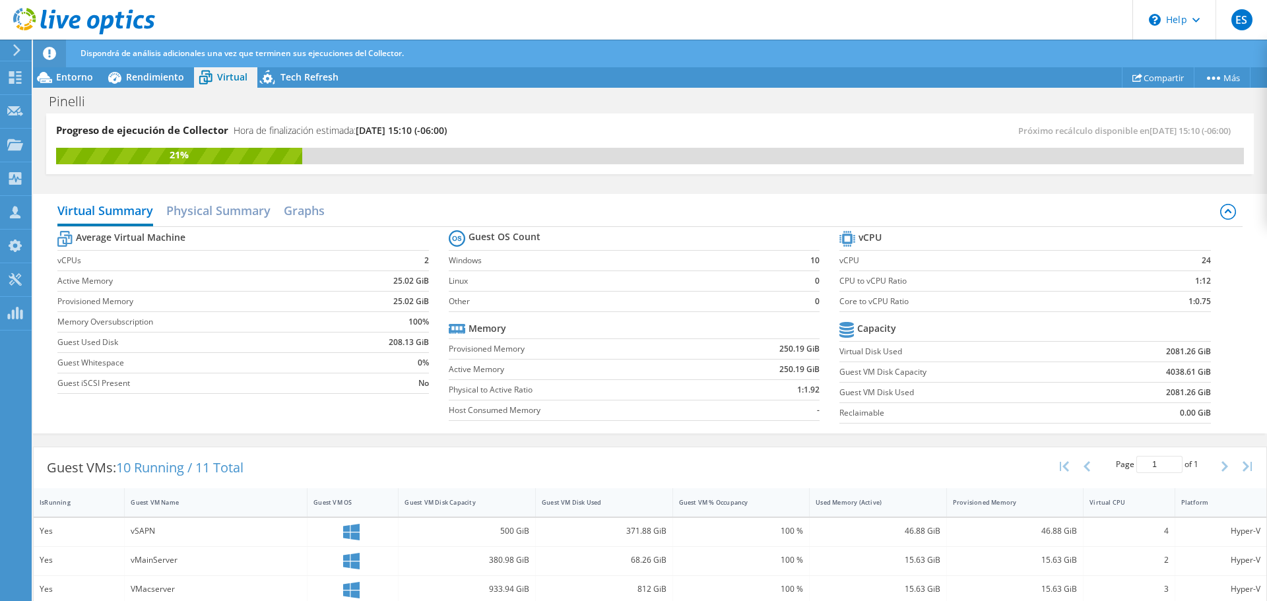
click at [295, 61] on div "Dispondrá de análisis adicionales una vez que terminen sus ejecuciones del Coll…" at bounding box center [674, 54] width 1195 height 28
click at [288, 75] on span "Tech Refresh" at bounding box center [310, 77] width 58 height 13
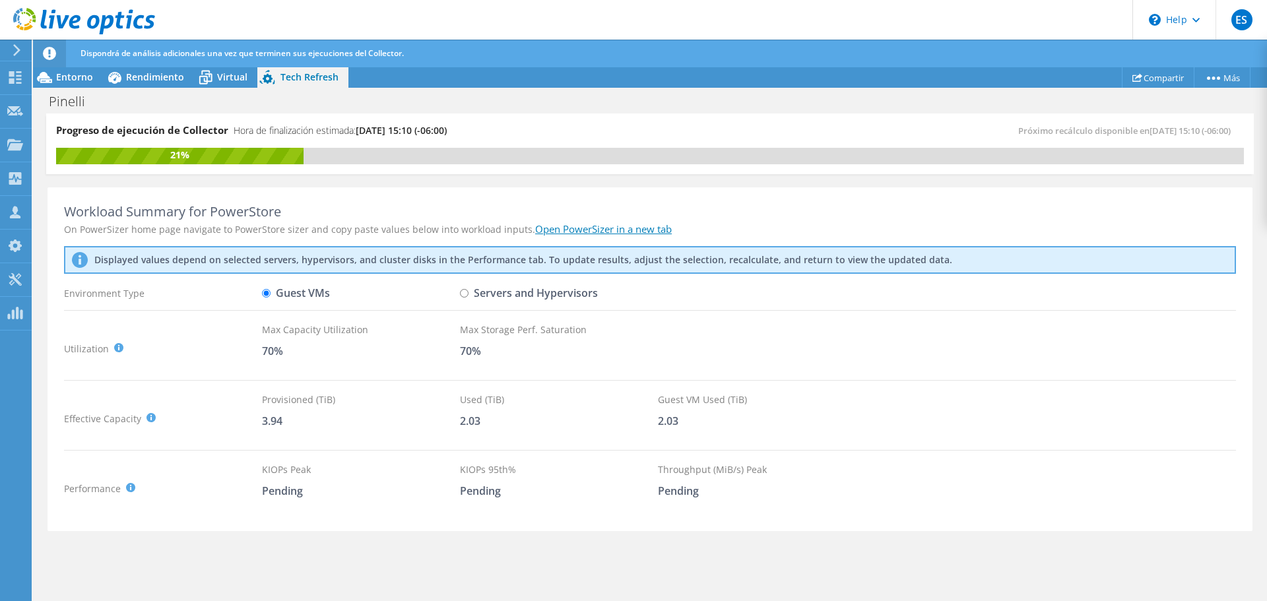
click at [596, 226] on link "Open PowerSizer in a new tab" at bounding box center [603, 228] width 137 height 13
click at [199, 70] on icon at bounding box center [205, 77] width 23 height 23
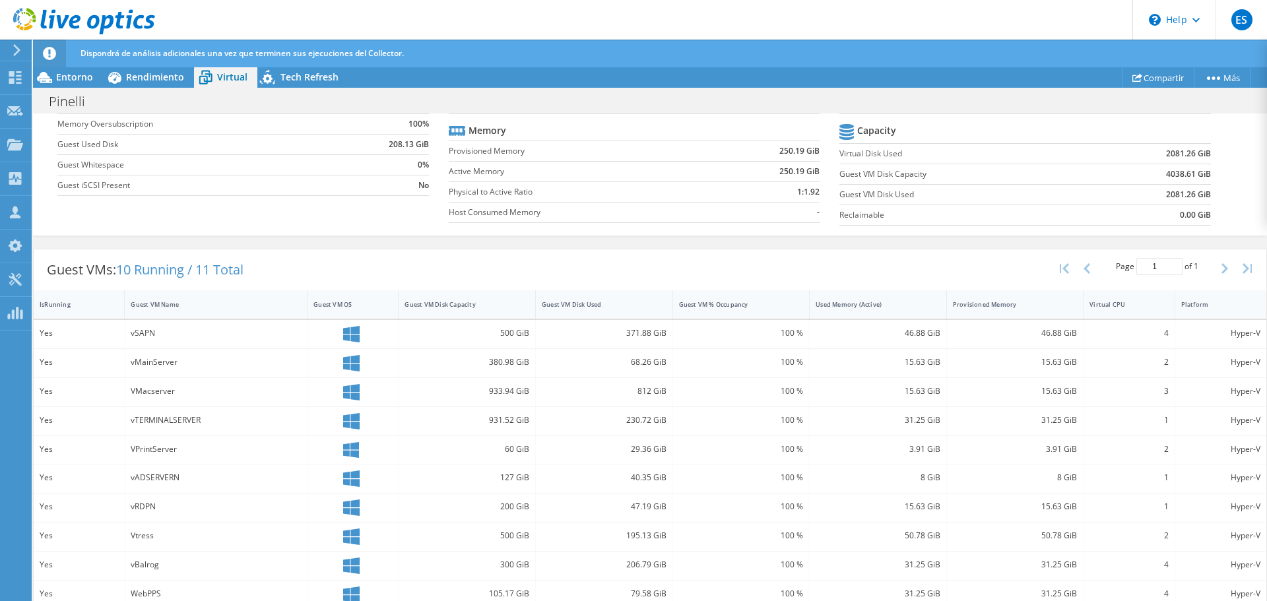
scroll to position [239, 0]
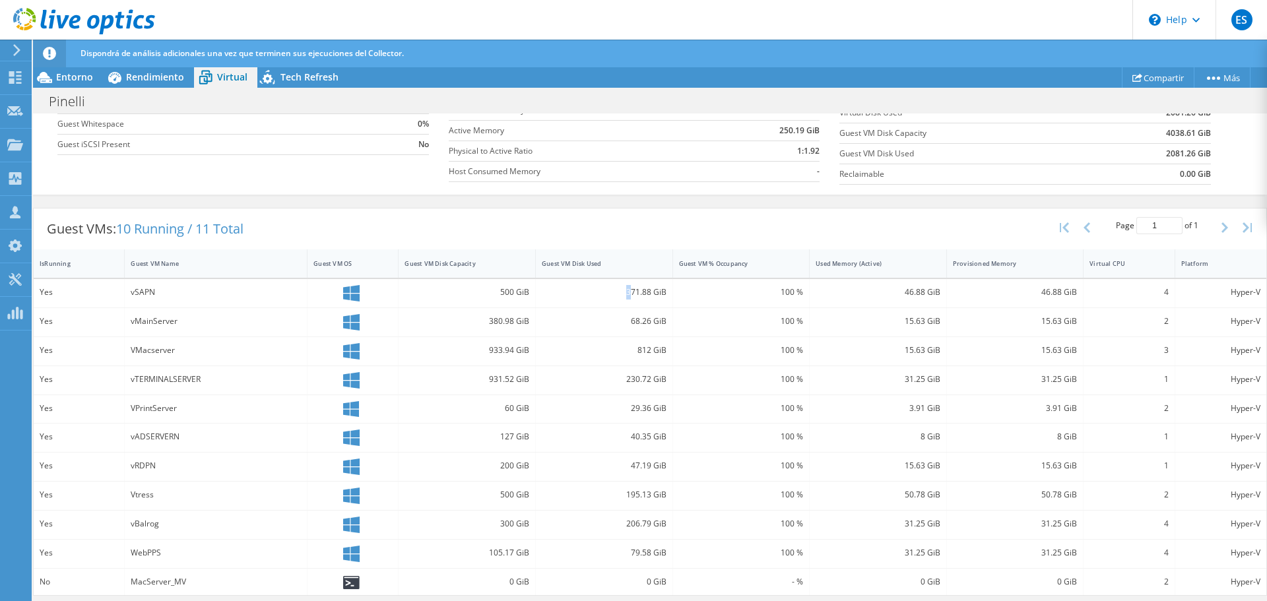
click at [626, 294] on div "371.88 GiB" at bounding box center [604, 292] width 125 height 15
click at [645, 292] on div "371.88 GiB" at bounding box center [604, 292] width 125 height 15
copy div "371.88"
drag, startPoint x: 626, startPoint y: 321, endPoint x: 646, endPoint y: 321, distance: 19.2
click at [646, 321] on div "68.26 GiB" at bounding box center [604, 321] width 125 height 15
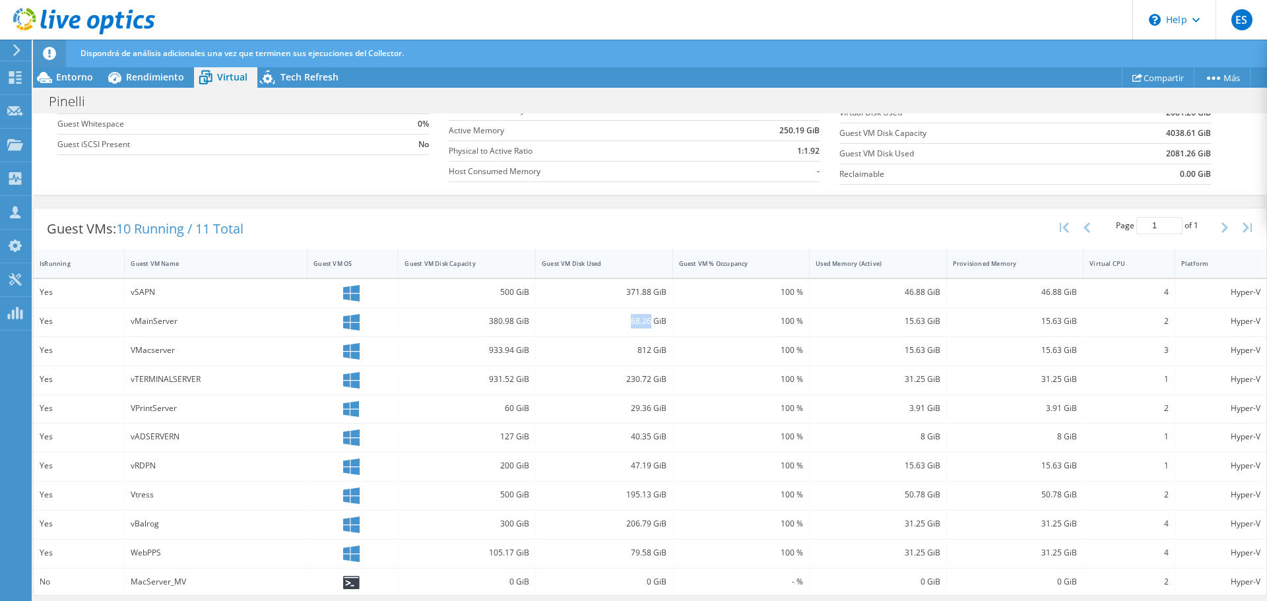
copy div "68.26"
click at [638, 353] on div "812 GiB" at bounding box center [604, 350] width 125 height 15
copy div "812"
click at [614, 357] on div "812 GiB" at bounding box center [604, 350] width 125 height 15
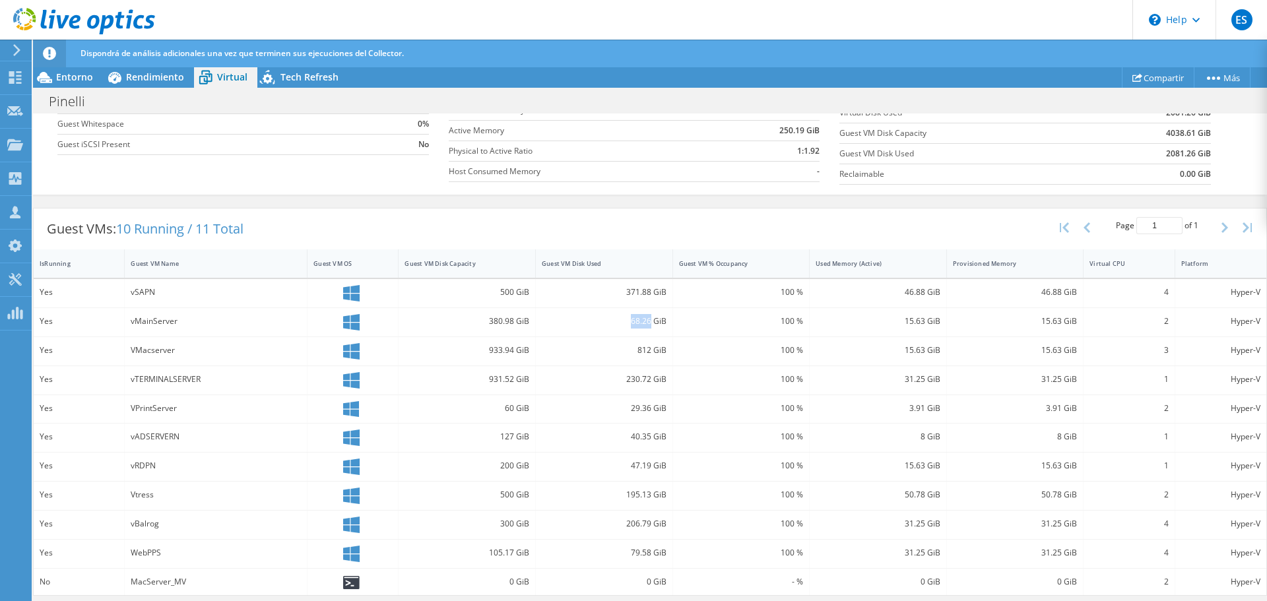
drag, startPoint x: 624, startPoint y: 321, endPoint x: 647, endPoint y: 322, distance: 22.5
click at [647, 322] on div "68.26 GiB" at bounding box center [604, 321] width 125 height 15
copy div "68.26"
drag, startPoint x: 622, startPoint y: 376, endPoint x: 647, endPoint y: 379, distance: 25.2
click at [647, 379] on div "230.72 GiB" at bounding box center [604, 379] width 125 height 15
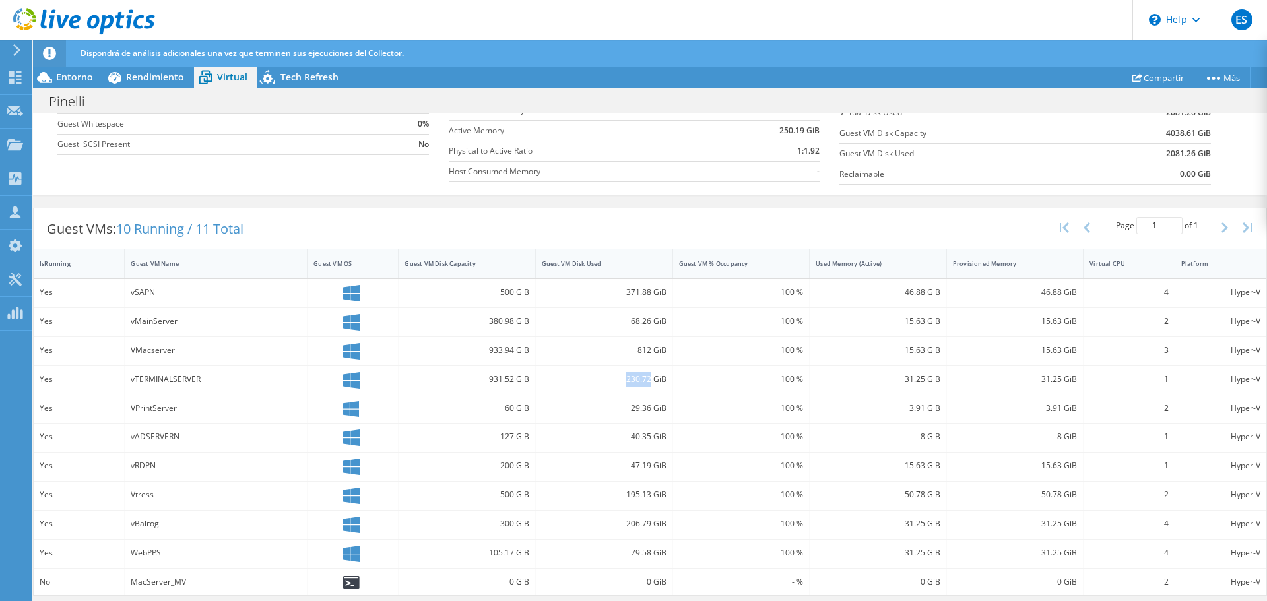
copy div "230.72"
drag, startPoint x: 626, startPoint y: 409, endPoint x: 646, endPoint y: 410, distance: 20.5
click at [646, 410] on div "29.36 GiB" at bounding box center [604, 408] width 125 height 15
copy div "29.36"
drag, startPoint x: 624, startPoint y: 434, endPoint x: 646, endPoint y: 438, distance: 22.0
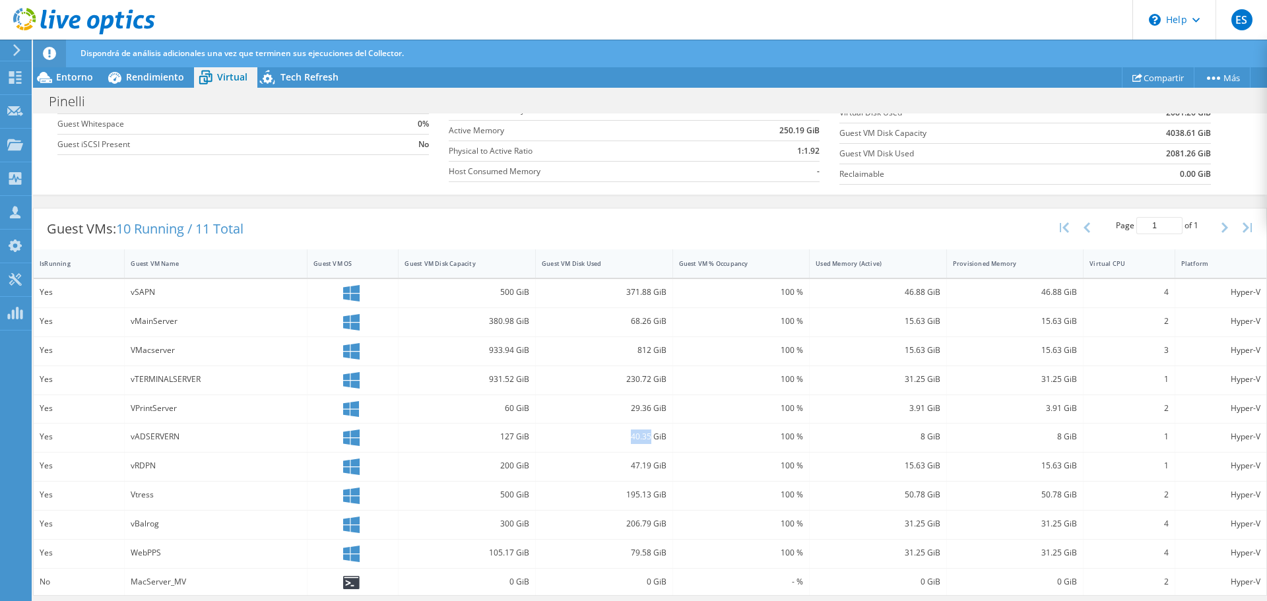
click at [646, 438] on div "40.35 GiB" at bounding box center [604, 437] width 125 height 15
copy div "40.35"
drag, startPoint x: 624, startPoint y: 465, endPoint x: 646, endPoint y: 467, distance: 22.5
click at [646, 467] on div "47.19 GiB" at bounding box center [604, 466] width 125 height 15
copy div "47.19"
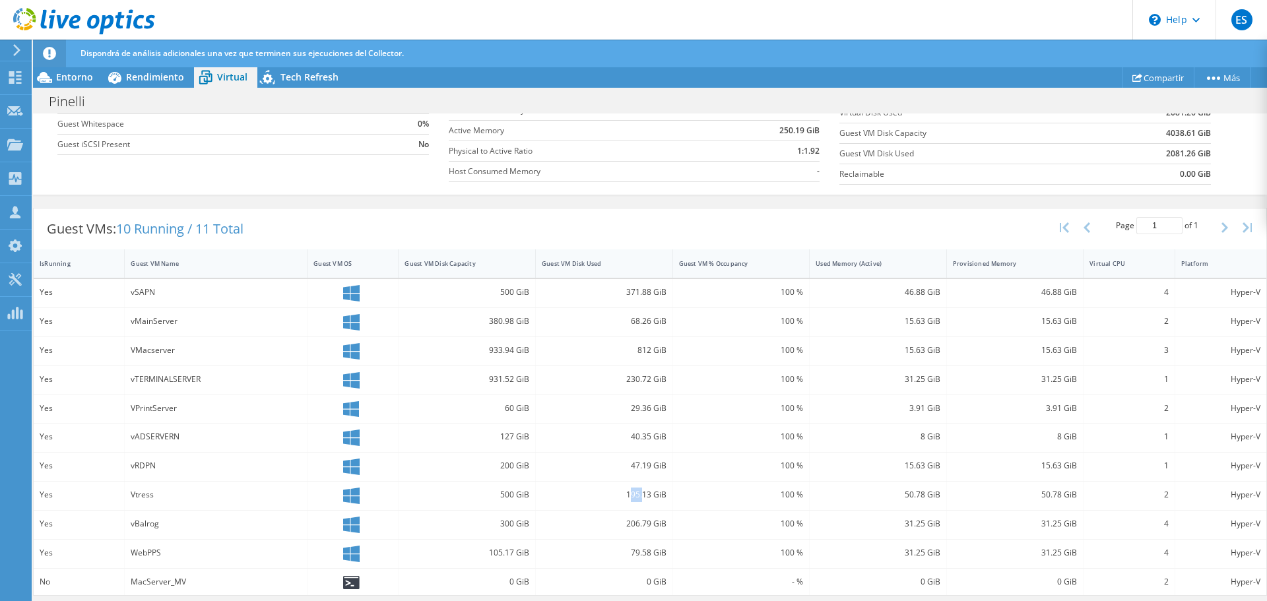
drag, startPoint x: 627, startPoint y: 494, endPoint x: 639, endPoint y: 494, distance: 11.9
click at [639, 494] on div "195.13 GiB" at bounding box center [604, 495] width 125 height 15
drag, startPoint x: 622, startPoint y: 492, endPoint x: 644, endPoint y: 494, distance: 22.5
click at [644, 494] on div "195.13 GiB" at bounding box center [604, 495] width 125 height 15
copy div "195.13"
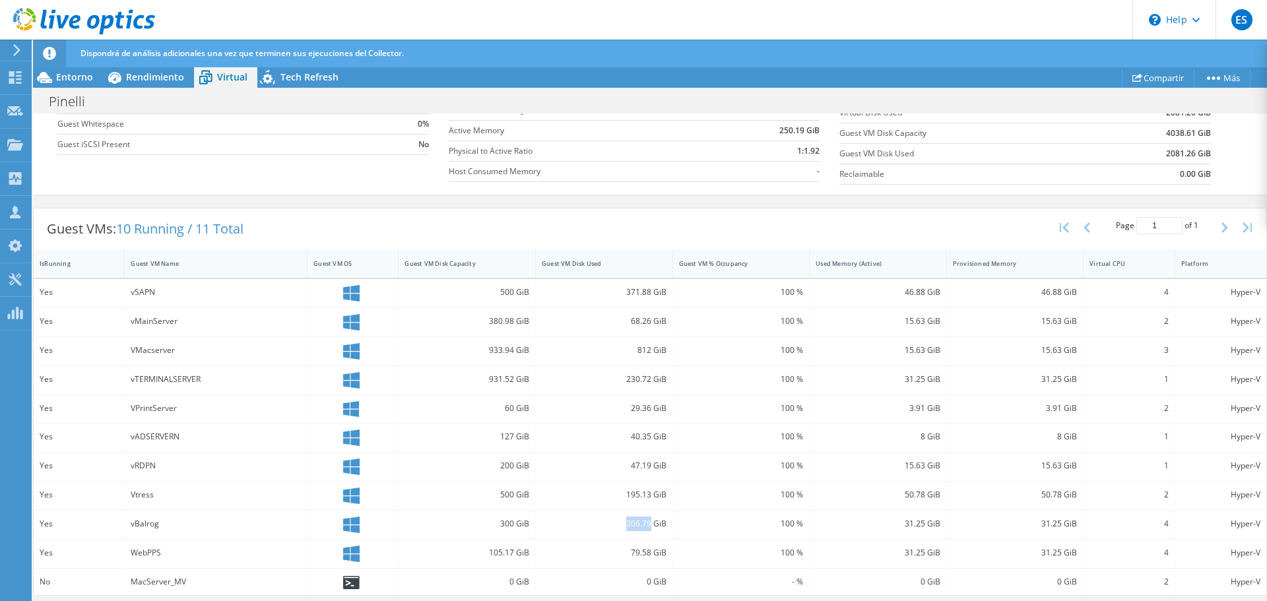
drag, startPoint x: 617, startPoint y: 523, endPoint x: 646, endPoint y: 524, distance: 29.1
click at [646, 524] on div "206.79 GiB" at bounding box center [604, 524] width 125 height 15
copy div "206.79"
drag, startPoint x: 625, startPoint y: 554, endPoint x: 646, endPoint y: 553, distance: 20.5
click at [646, 553] on div "79.58 GiB" at bounding box center [604, 553] width 125 height 15
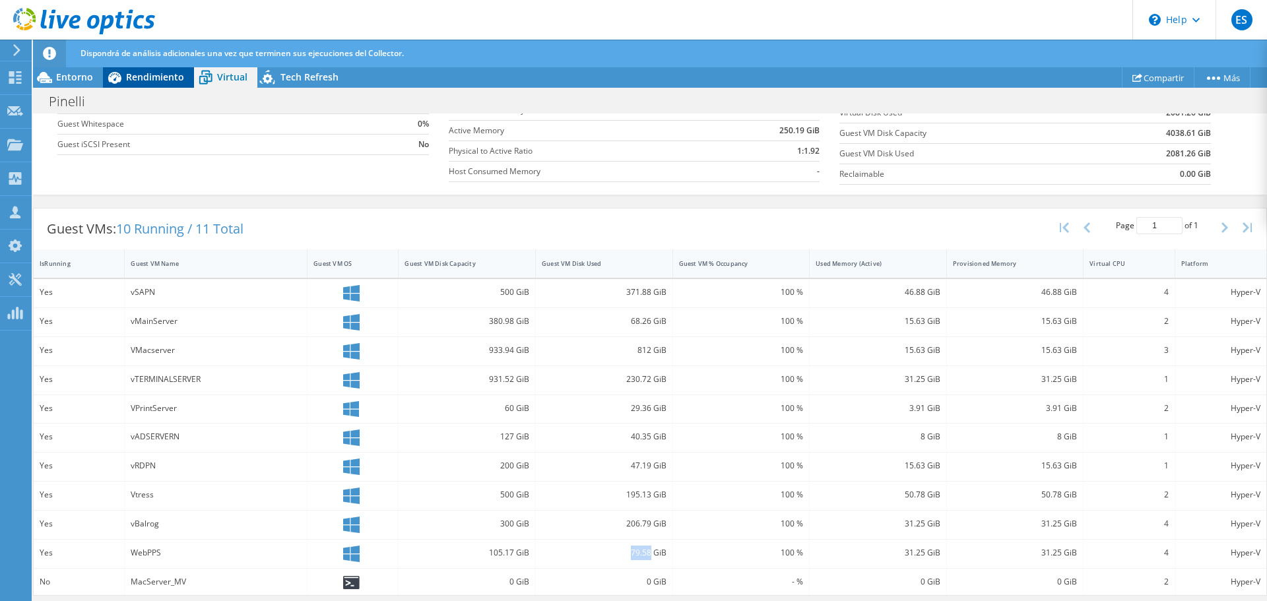
click at [129, 77] on span "Rendimiento" at bounding box center [155, 77] width 58 height 13
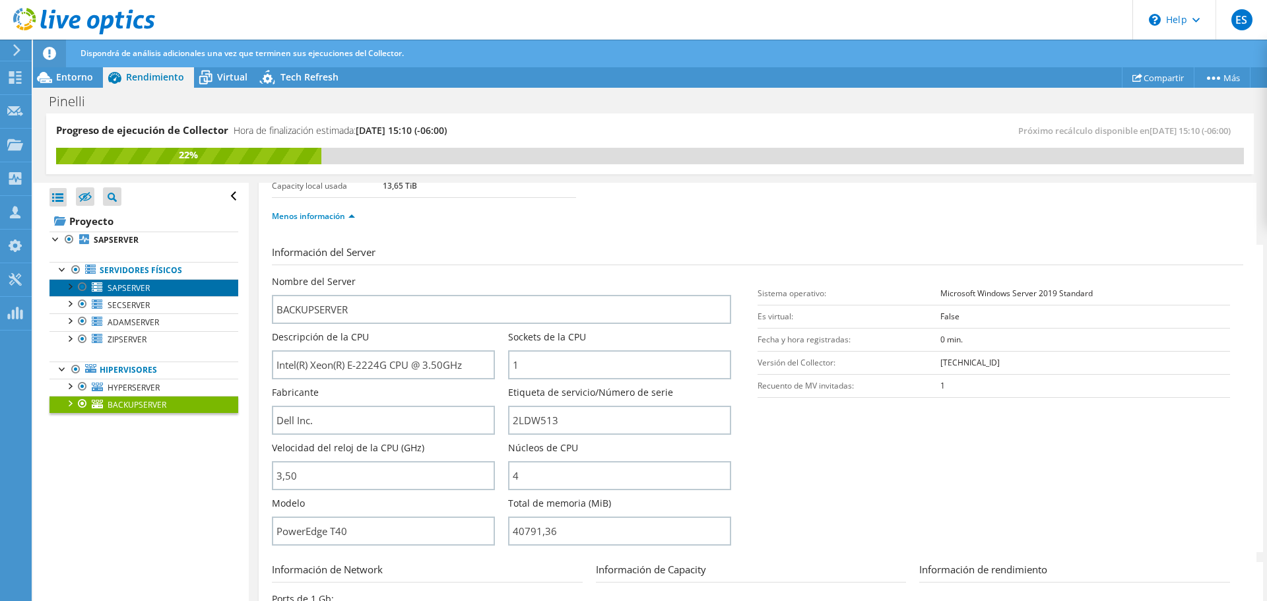
click at [139, 292] on span "SAPSERVER" at bounding box center [129, 288] width 42 height 11
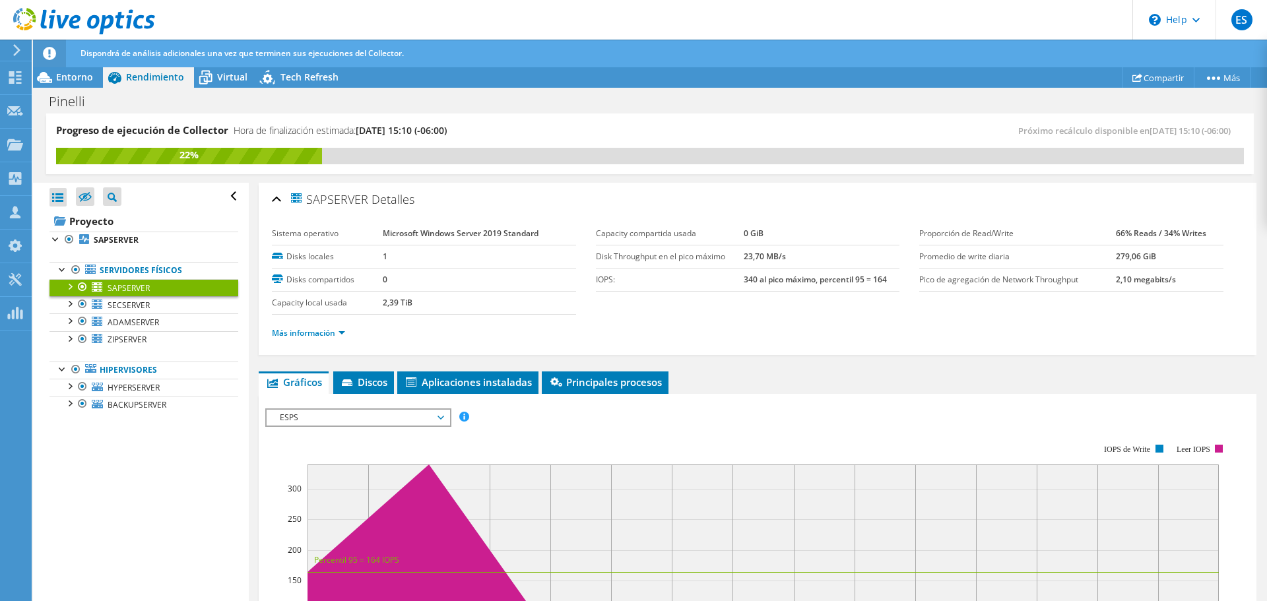
drag, startPoint x: 397, startPoint y: 304, endPoint x: 380, endPoint y: 303, distance: 17.2
click at [380, 303] on tr "Capacity local usada 2,39 TiB" at bounding box center [424, 302] width 304 height 23
